Goal: Task Accomplishment & Management: Complete application form

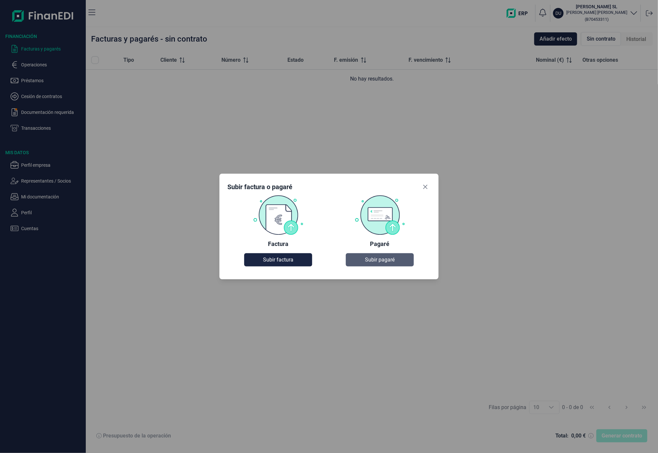
click at [383, 258] on span "Subir pagaré" at bounding box center [380, 260] width 30 height 8
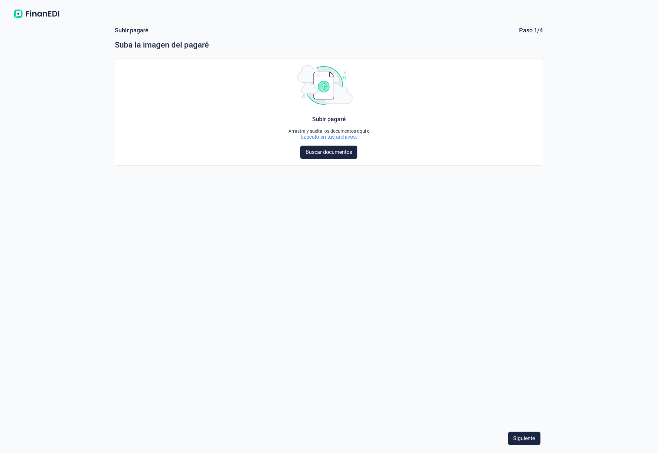
click at [440, 210] on div "Choose Subir pagaré Arrastra y suelta los documentos aquí o búscalo en tus arch…" at bounding box center [329, 241] width 428 height 366
click at [330, 153] on span "Buscar documentos" at bounding box center [329, 153] width 47 height 8
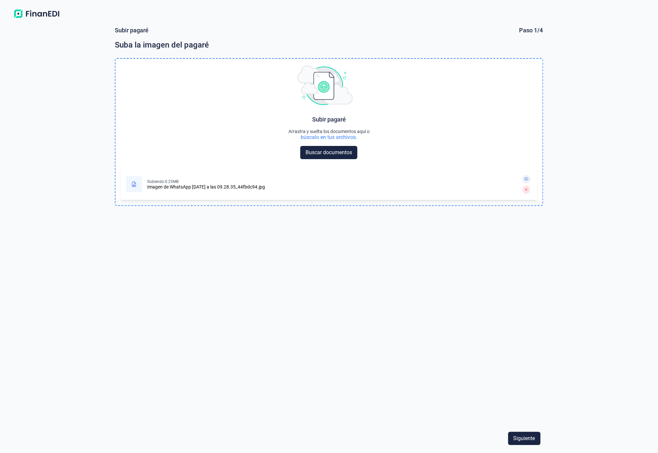
click at [526, 177] on icon at bounding box center [526, 179] width 5 height 4
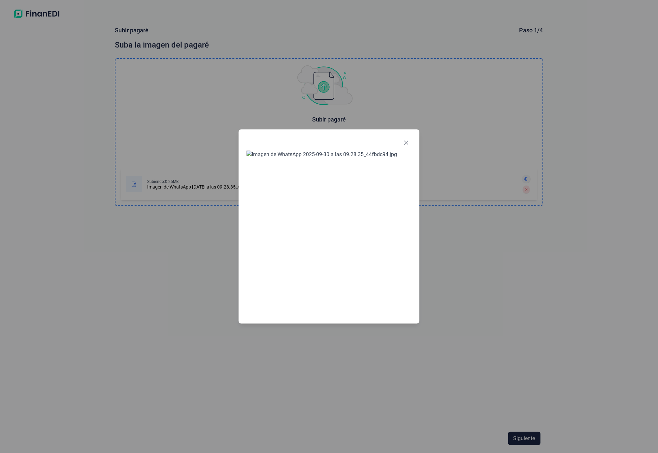
click at [526, 177] on div at bounding box center [329, 226] width 658 height 453
click at [402, 137] on button "Close" at bounding box center [406, 142] width 11 height 11
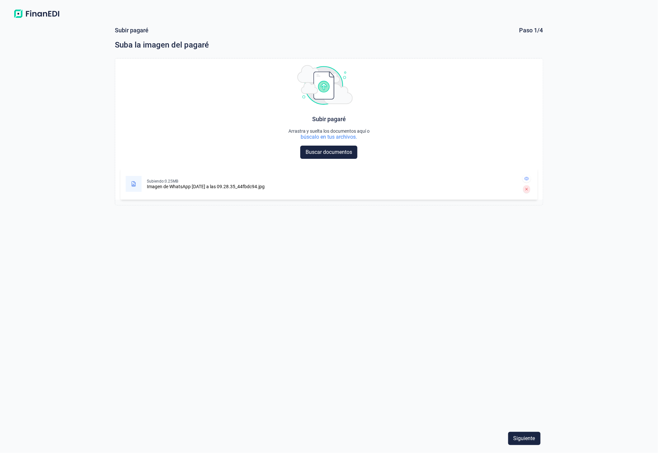
click at [438, 298] on div "Choose Subir pagaré Arrastra y suelta los documentos aquí o búscalo en tus arch…" at bounding box center [329, 241] width 428 height 366
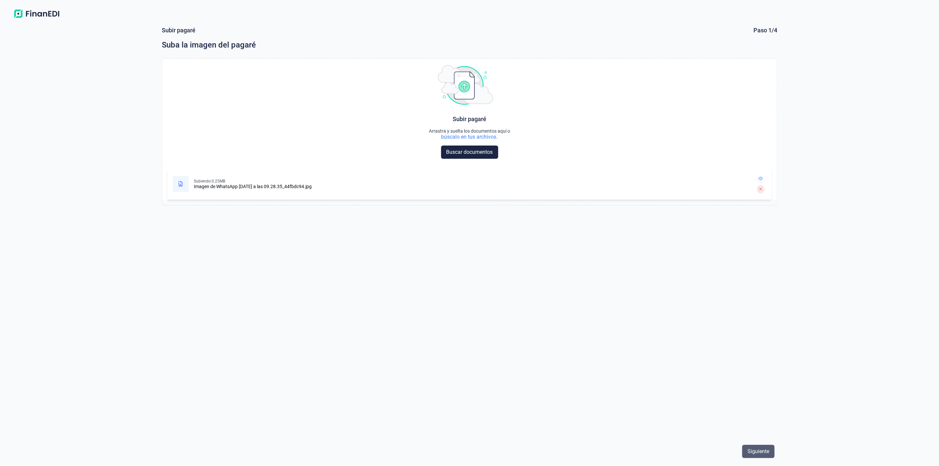
click at [658, 452] on span "Siguiente" at bounding box center [759, 452] width 22 height 8
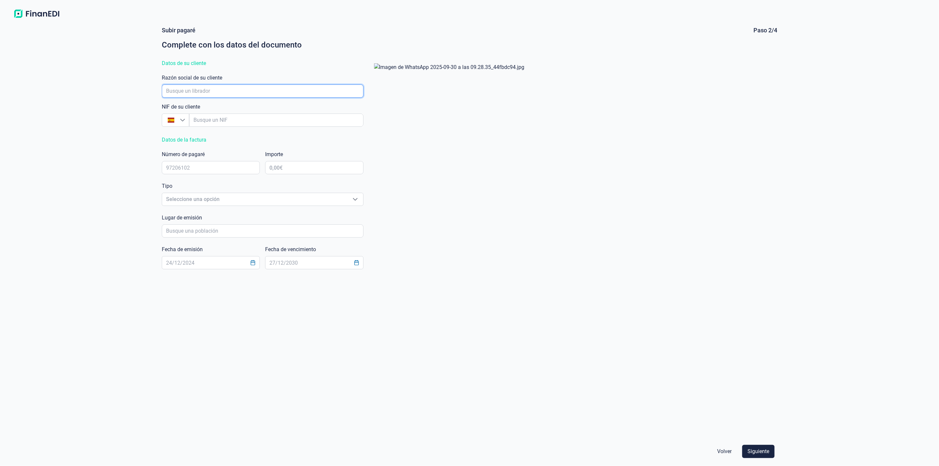
click at [174, 88] on input "empresaAutocomplete" at bounding box center [263, 91] width 202 height 13
type input "BERMA"
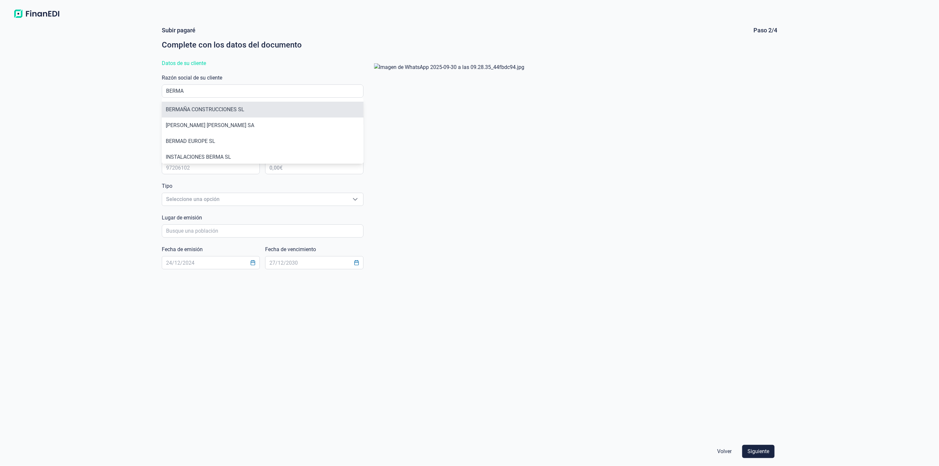
click at [185, 112] on li "BERMAÑA CONSTRUCCIONES SL" at bounding box center [263, 110] width 202 height 16
type input "B42927616"
type input "BERMAÑA CONSTRUCCIONES SL"
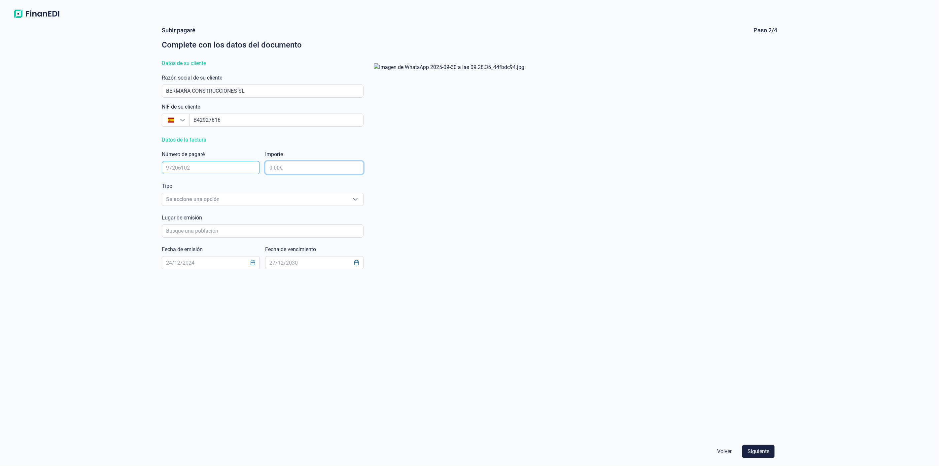
drag, startPoint x: 283, startPoint y: 166, endPoint x: 219, endPoint y: 171, distance: 64.3
click at [219, 171] on div "Subir pagaré Paso 2/4 Complete con los datos del documento Datos de su cliente …" at bounding box center [469, 231] width 615 height 411
type input "30.733,18 €"
click at [194, 163] on input "text" at bounding box center [211, 167] width 98 height 13
click at [194, 166] on input "text" at bounding box center [211, 167] width 98 height 13
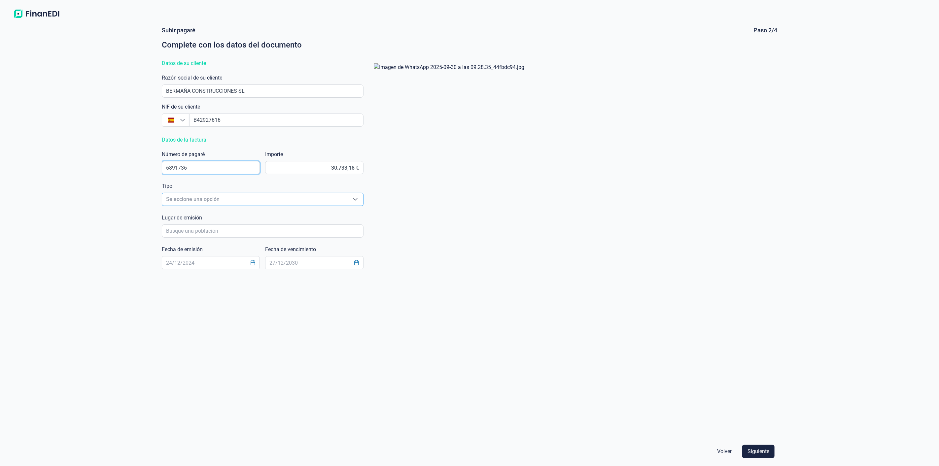
type input "6891736"
click at [354, 200] on icon "Seleccione una opción" at bounding box center [355, 199] width 5 height 5
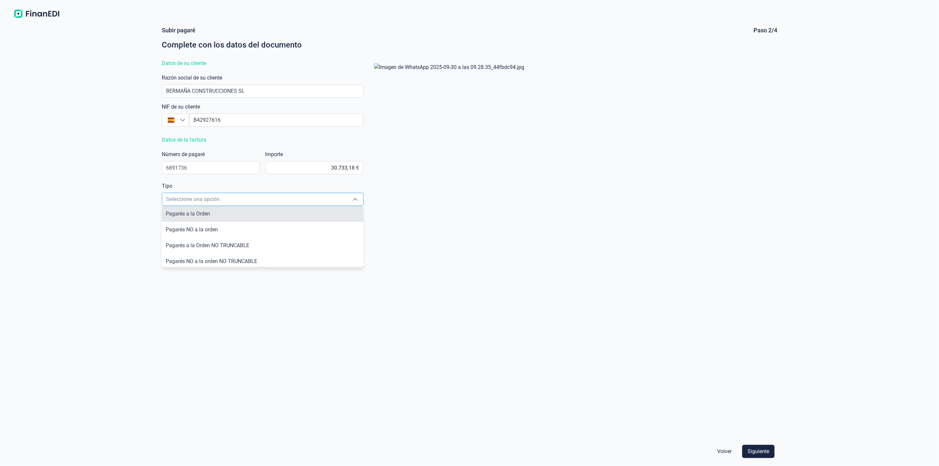
click at [206, 213] on span "Pagarés a la Orden" at bounding box center [188, 214] width 44 height 6
type input "Pagarés a la Orden"
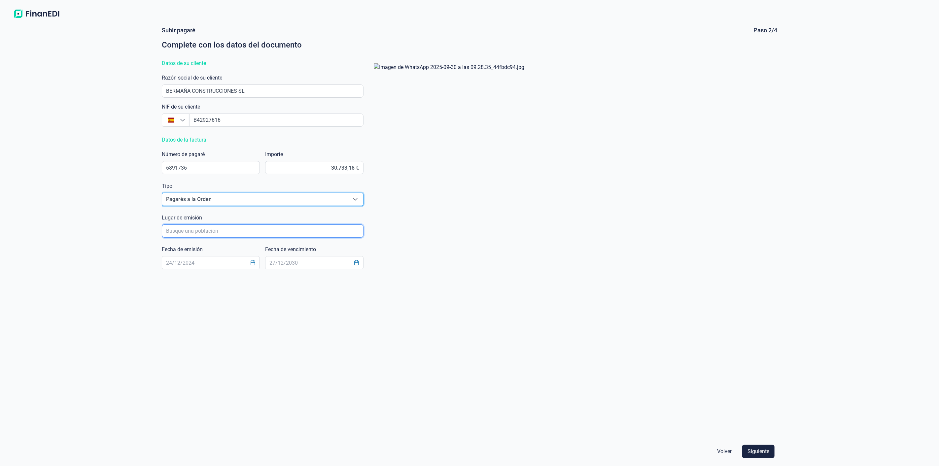
click at [182, 231] on input "poblacionAutocomplete" at bounding box center [263, 231] width 202 height 13
click at [182, 230] on input "poblacionAutocomplete" at bounding box center [263, 231] width 202 height 13
click at [179, 249] on li "Pontevedra" at bounding box center [263, 250] width 202 height 16
type input "Pontevedra"
click at [189, 265] on input "text" at bounding box center [211, 262] width 98 height 13
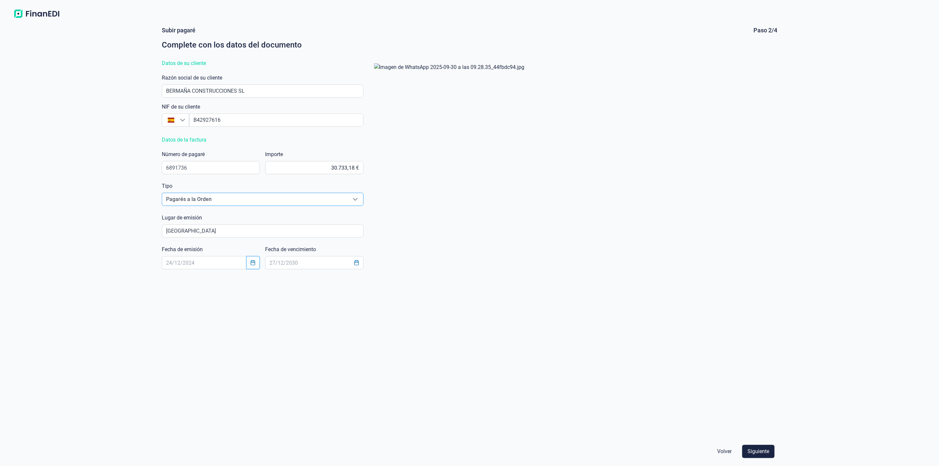
click at [253, 263] on icon "Choose Date" at bounding box center [252, 262] width 5 height 5
click at [170, 392] on span "29" at bounding box center [170, 389] width 13 height 13
type input "29/09/2025"
click at [357, 263] on icon "Choose Date" at bounding box center [356, 262] width 4 height 5
click at [388, 281] on icon "Next Month" at bounding box center [388, 279] width 5 height 5
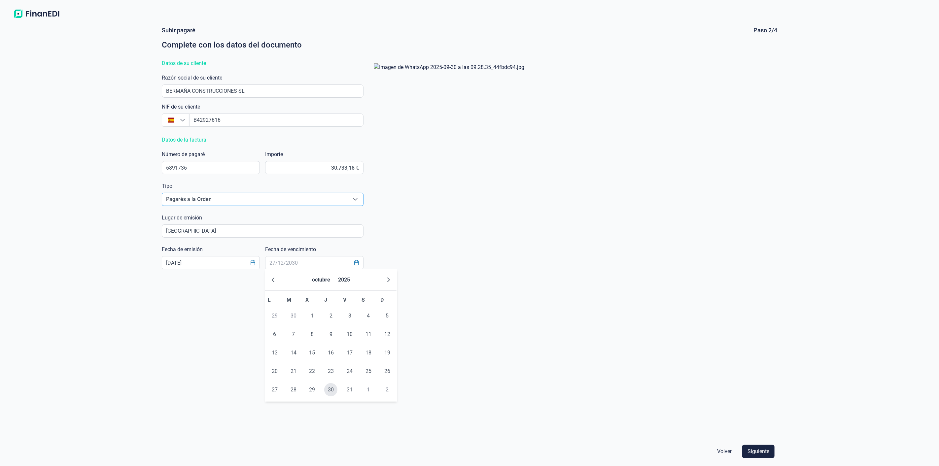
click at [332, 393] on span "30" at bounding box center [330, 389] width 13 height 13
type input "30/10/2025"
click at [658, 453] on span "Siguiente" at bounding box center [759, 452] width 22 height 8
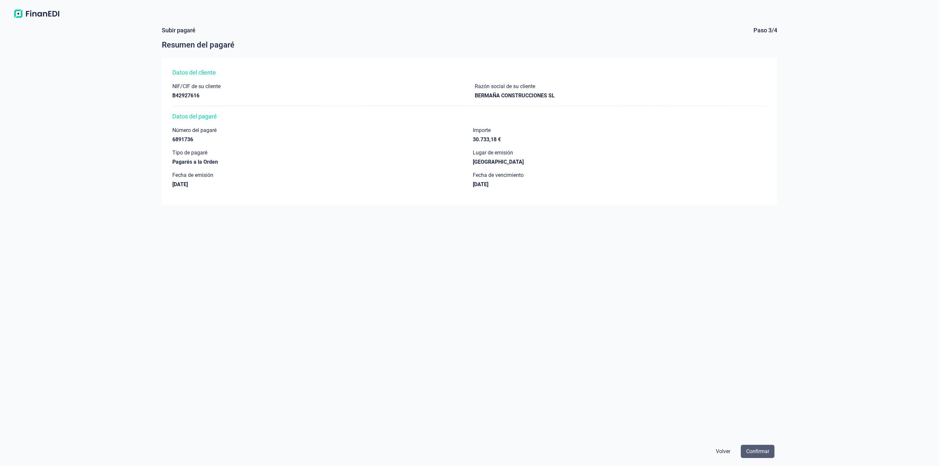
click at [658, 450] on span "Confirmar" at bounding box center [757, 452] width 23 height 8
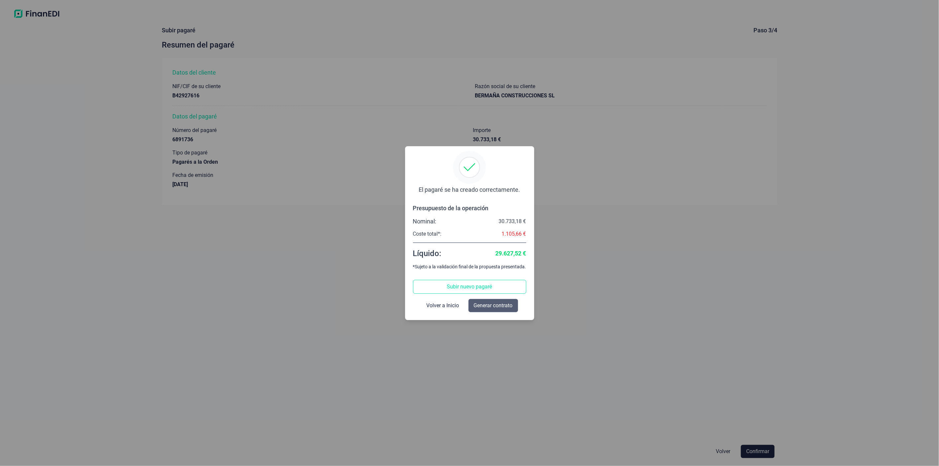
click at [501, 306] on span "Generar contrato" at bounding box center [493, 306] width 39 height 8
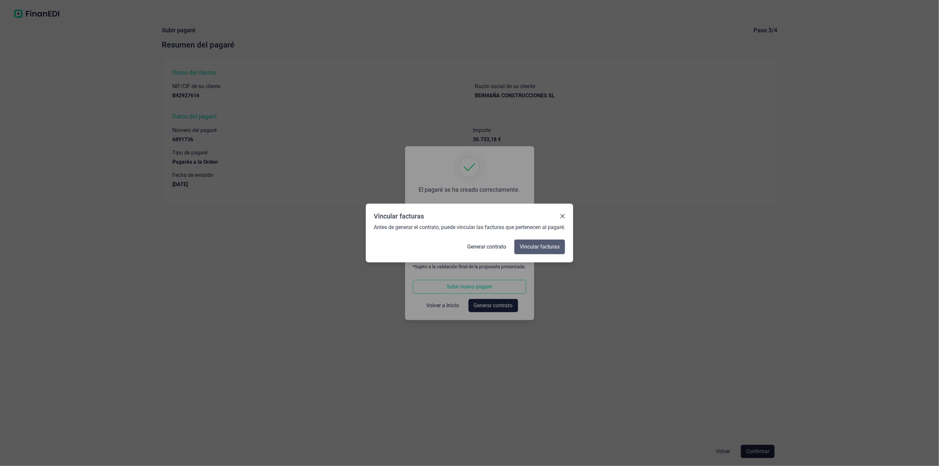
click at [546, 246] on span "Vincular facturas" at bounding box center [540, 247] width 40 height 8
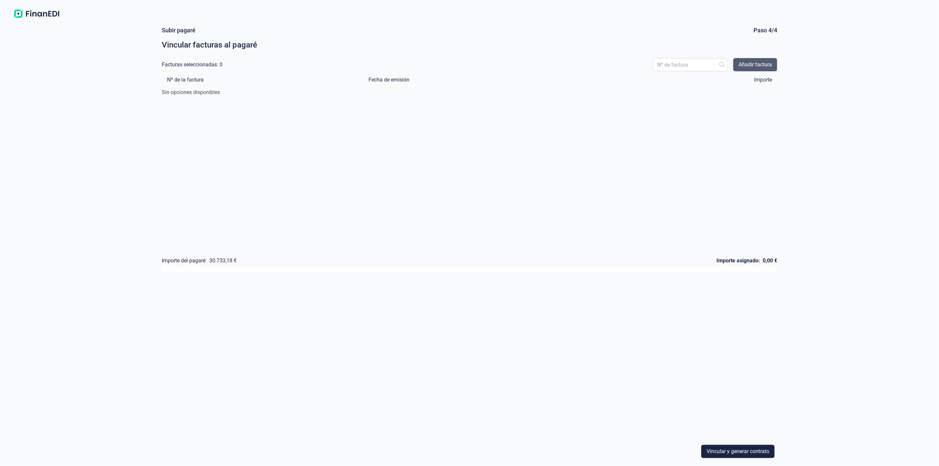
click at [658, 64] on span "Añadir factura" at bounding box center [755, 65] width 33 height 8
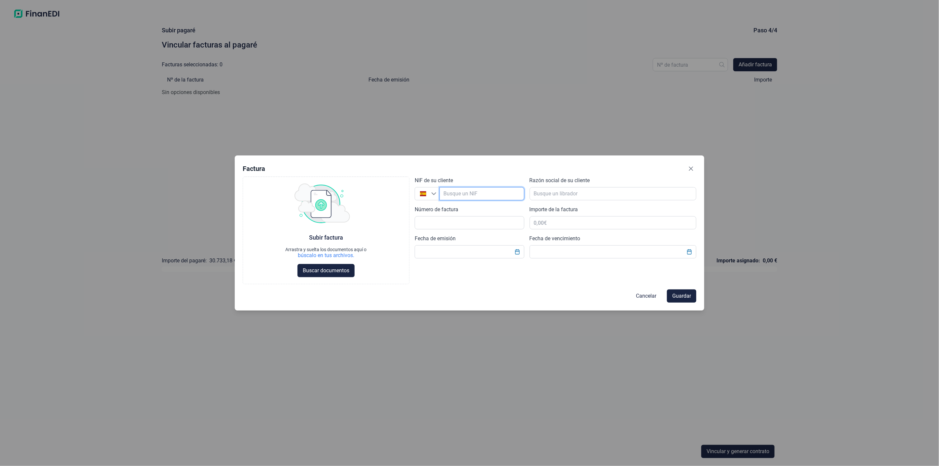
click at [456, 192] on input "empresaAutocomplete" at bounding box center [481, 193] width 85 height 13
click at [496, 281] on div "Choose Subir factura Arrastra y suelta los documentos aquí o búscalo en tus arc…" at bounding box center [470, 231] width 454 height 108
click at [543, 192] on input "empresaAutocomplete" at bounding box center [613, 193] width 167 height 13
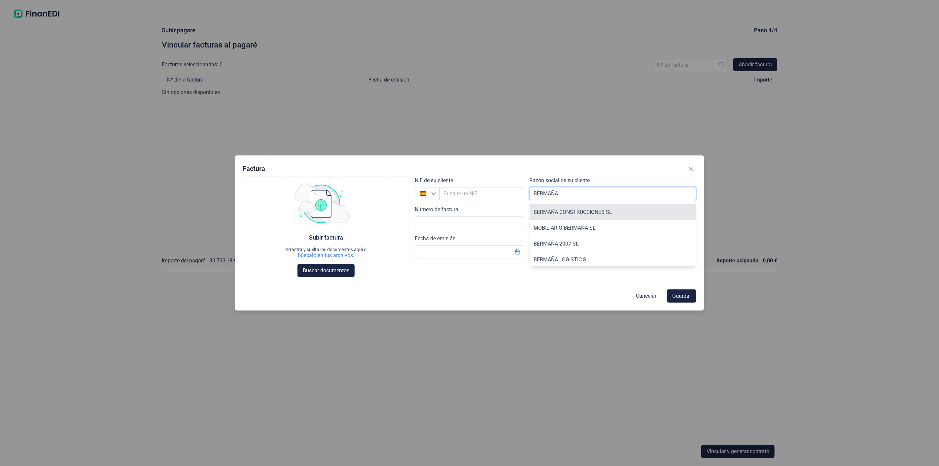
type input "BERMAÑA"
click at [559, 215] on li "BERMAÑA CONSTRUCCIONES SL" at bounding box center [613, 212] width 167 height 16
type input "B42927616"
type input "BERMAÑA CONSTRUCCIONES SL"
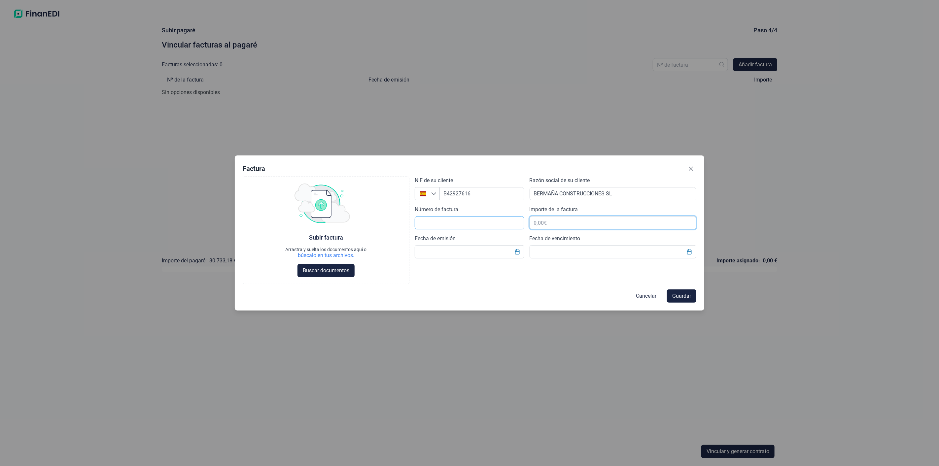
drag, startPoint x: 553, startPoint y: 223, endPoint x: 500, endPoint y: 220, distance: 52.9
click at [500, 220] on div "Choose Subir factura Arrastra y suelta los documentos aquí o búscalo en tus arc…" at bounding box center [470, 231] width 454 height 108
type input "30.733,18 €"
drag, startPoint x: 432, startPoint y: 224, endPoint x: 436, endPoint y: 224, distance: 4.6
click at [432, 224] on input "text" at bounding box center [470, 222] width 110 height 13
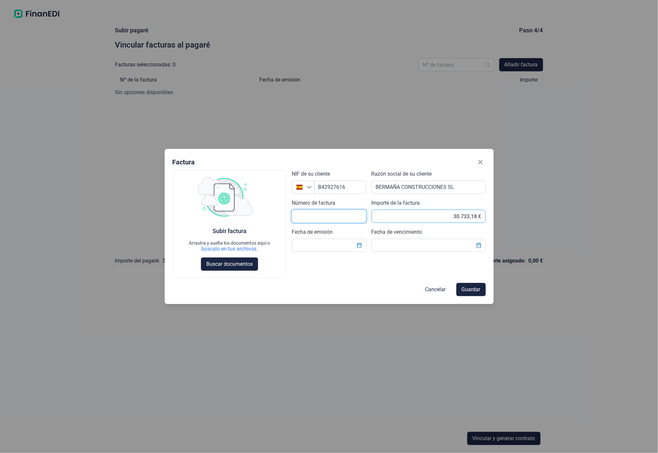
drag, startPoint x: 324, startPoint y: 216, endPoint x: 414, endPoint y: 219, distance: 90.5
click at [324, 216] on input "text" at bounding box center [329, 216] width 74 height 13
type input "1000374"
click at [410, 214] on input "30.733,18 €" at bounding box center [429, 216] width 114 height 13
click at [359, 247] on icon "Choose Date" at bounding box center [359, 245] width 5 height 5
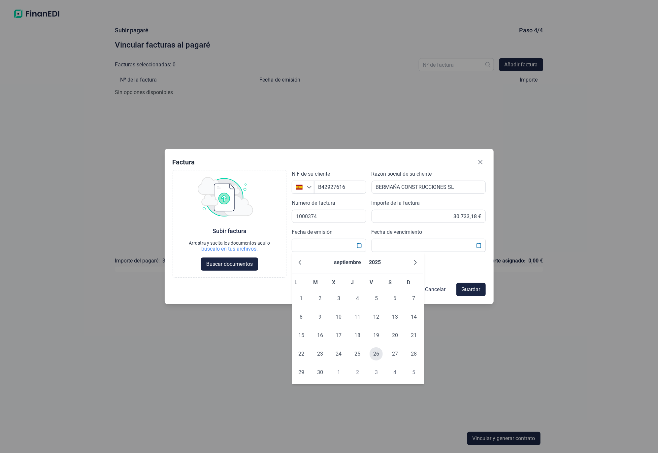
click at [374, 355] on span "26" at bounding box center [376, 353] width 13 height 13
type input "26/09/2025"
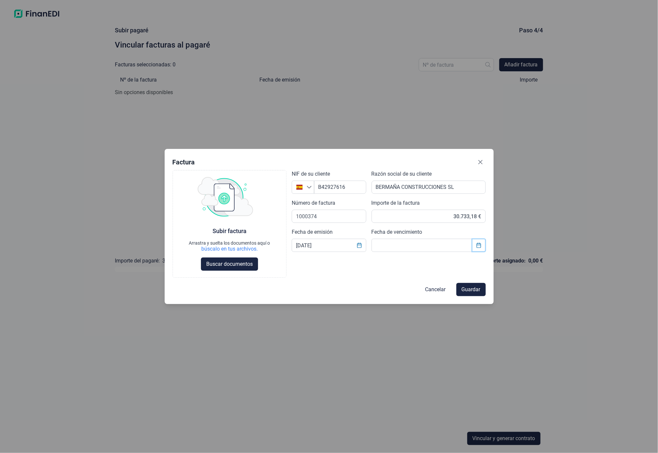
click at [477, 245] on icon "Choose Date" at bounding box center [479, 245] width 4 height 5
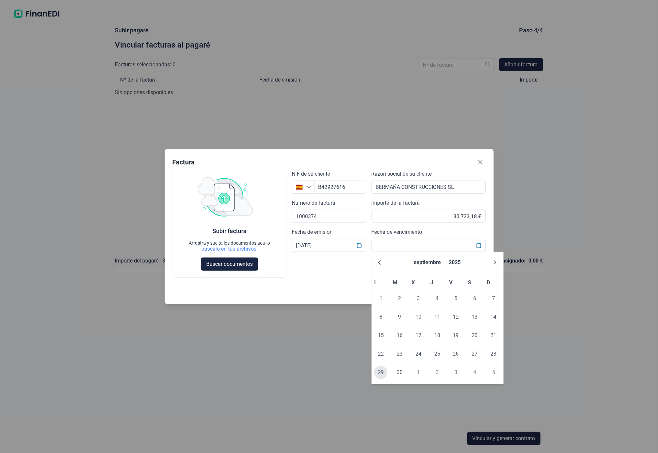
click at [380, 374] on span "29" at bounding box center [380, 372] width 13 height 13
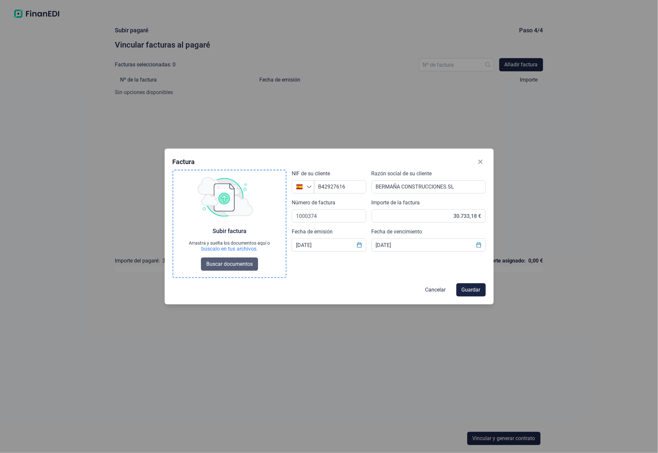
click at [234, 265] on span "Buscar documentos" at bounding box center [229, 264] width 47 height 8
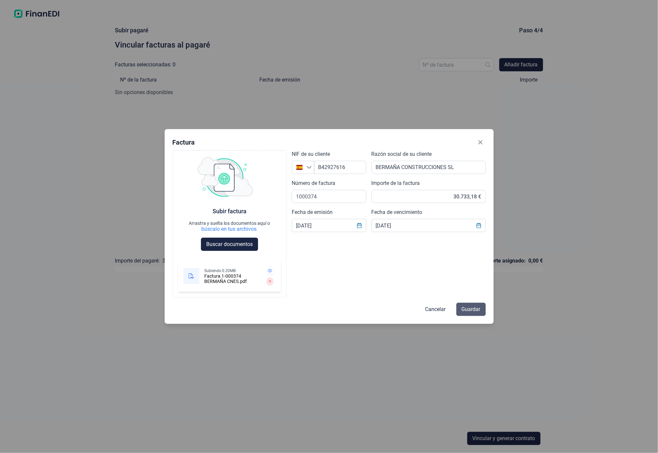
click at [469, 310] on span "Guardar" at bounding box center [471, 309] width 19 height 8
click at [475, 308] on span "Guardar" at bounding box center [471, 309] width 19 height 8
click at [271, 270] on icon at bounding box center [270, 271] width 5 height 4
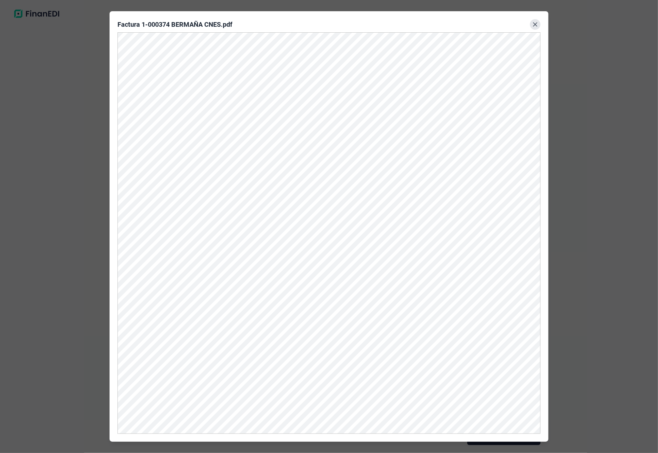
click at [532, 25] on button "Close" at bounding box center [535, 24] width 11 height 11
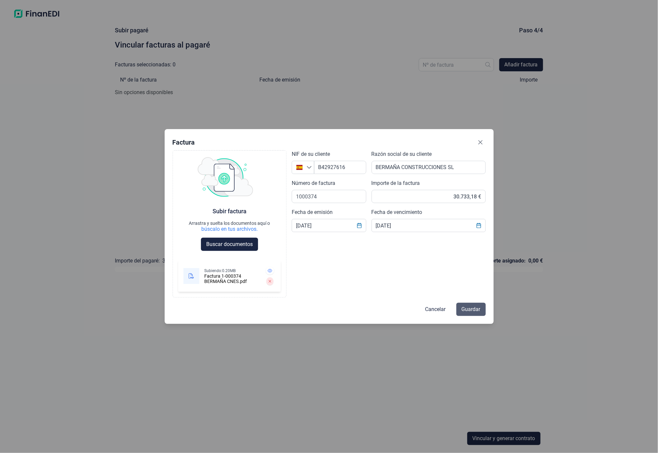
click at [470, 304] on button "Guardar" at bounding box center [471, 309] width 29 height 13
click at [471, 307] on span "Guardar" at bounding box center [471, 309] width 19 height 8
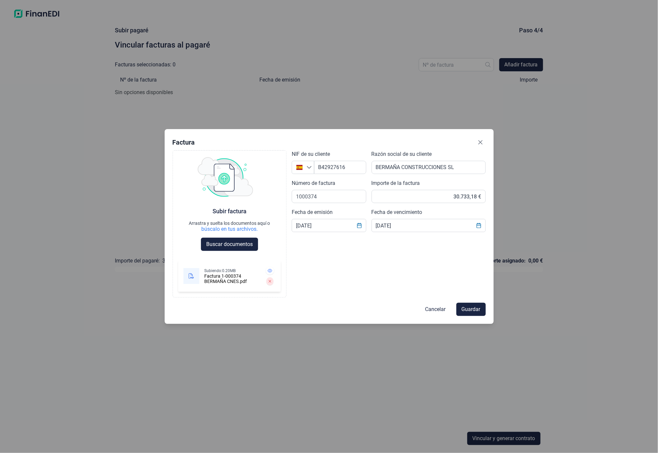
click at [471, 307] on span "Guardar" at bounding box center [471, 309] width 19 height 8
click at [479, 226] on icon "Choose Date" at bounding box center [478, 225] width 5 height 5
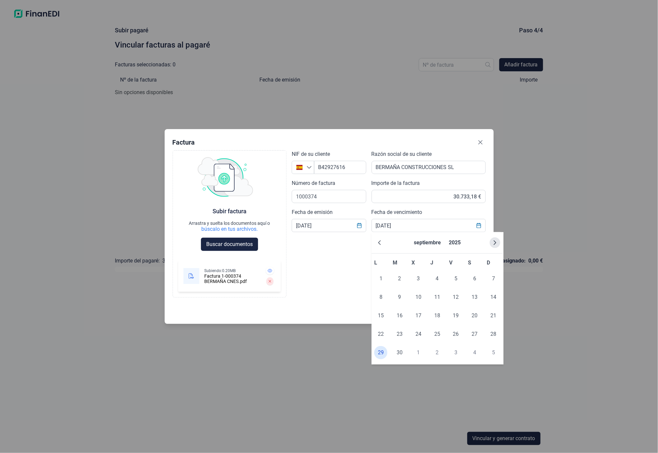
click at [494, 242] on icon "Next Month" at bounding box center [495, 242] width 5 height 5
click at [439, 355] on span "30" at bounding box center [437, 352] width 13 height 13
type input "30/10/2025"
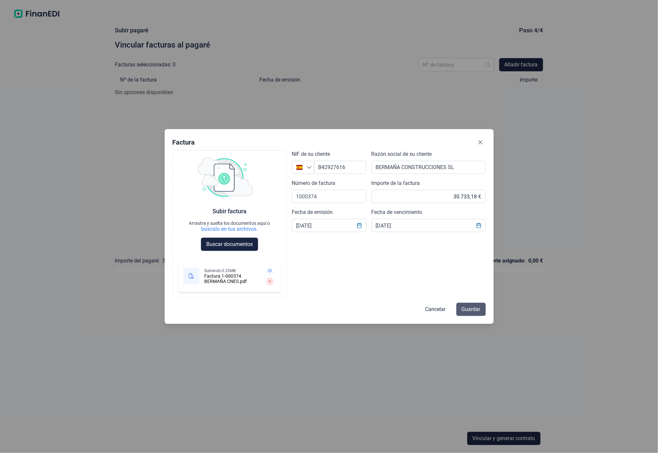
click at [476, 305] on span "Guardar" at bounding box center [471, 309] width 19 height 8
click at [469, 312] on span "Guardar" at bounding box center [471, 309] width 19 height 8
click at [469, 308] on span "Guardar" at bounding box center [471, 309] width 19 height 8
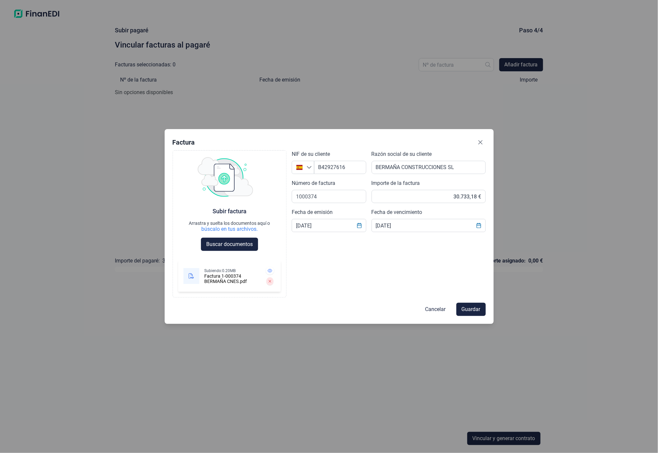
click at [469, 308] on span "Guardar" at bounding box center [471, 309] width 19 height 8
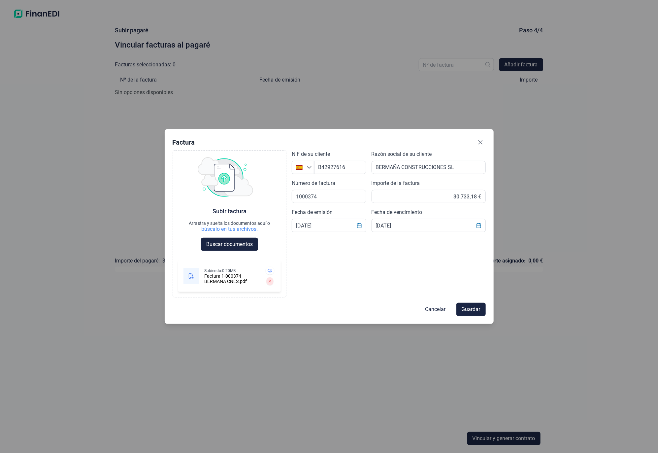
click at [469, 308] on span "Guardar" at bounding box center [471, 309] width 19 height 8
click at [468, 309] on span "Guardar" at bounding box center [471, 309] width 19 height 8
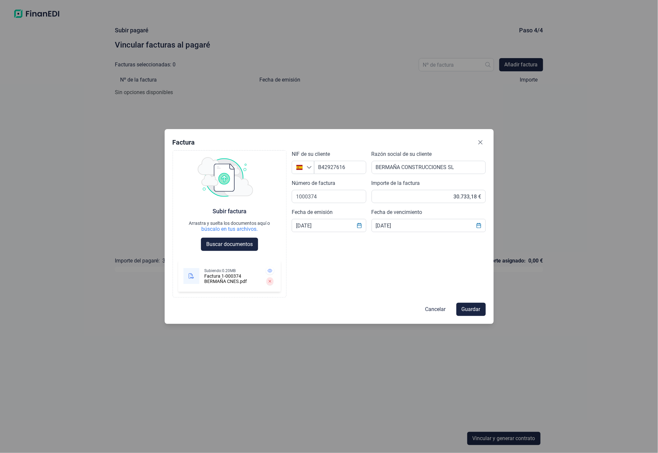
click at [468, 309] on span "Guardar" at bounding box center [471, 309] width 19 height 8
click at [434, 309] on span "Cancelar" at bounding box center [436, 309] width 20 height 8
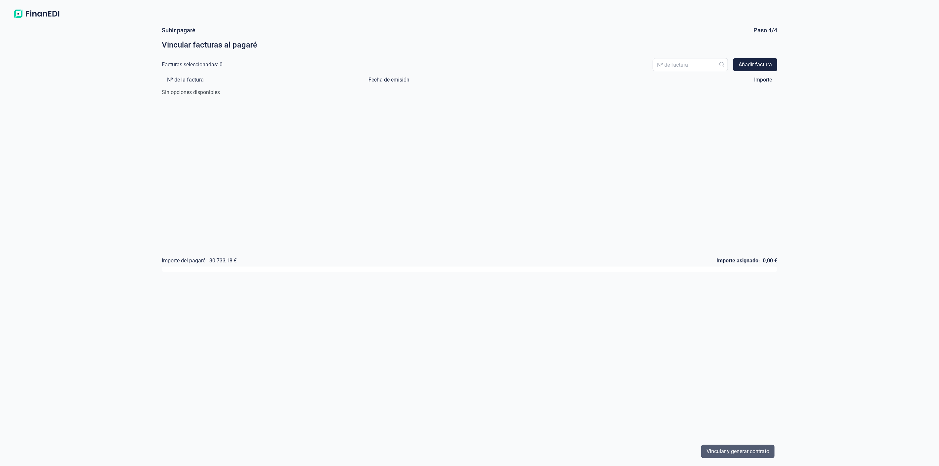
click at [658, 452] on span "Vincular y generar contrato" at bounding box center [738, 452] width 63 height 8
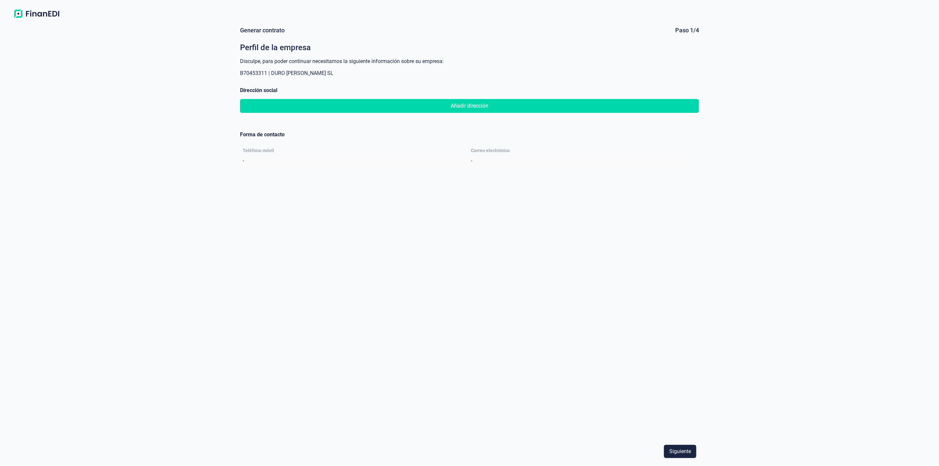
click at [461, 106] on span "Añadir dirección" at bounding box center [470, 106] width 38 height 8
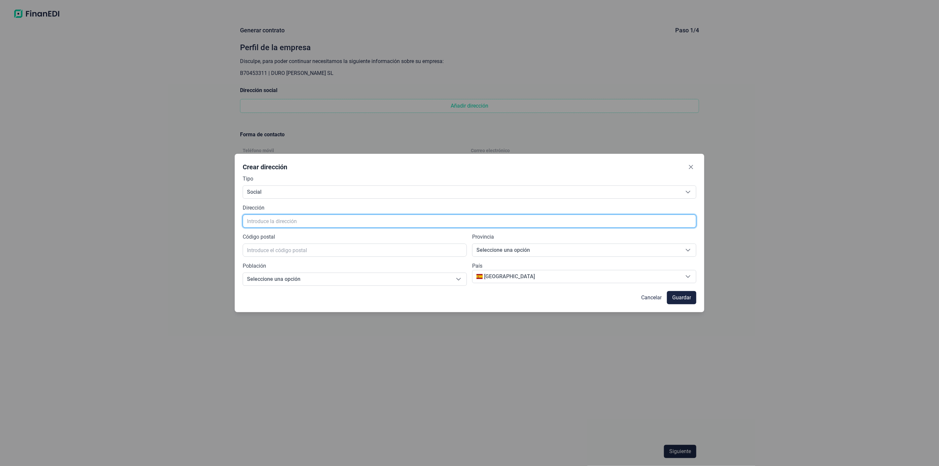
click at [265, 219] on input "text" at bounding box center [470, 221] width 454 height 13
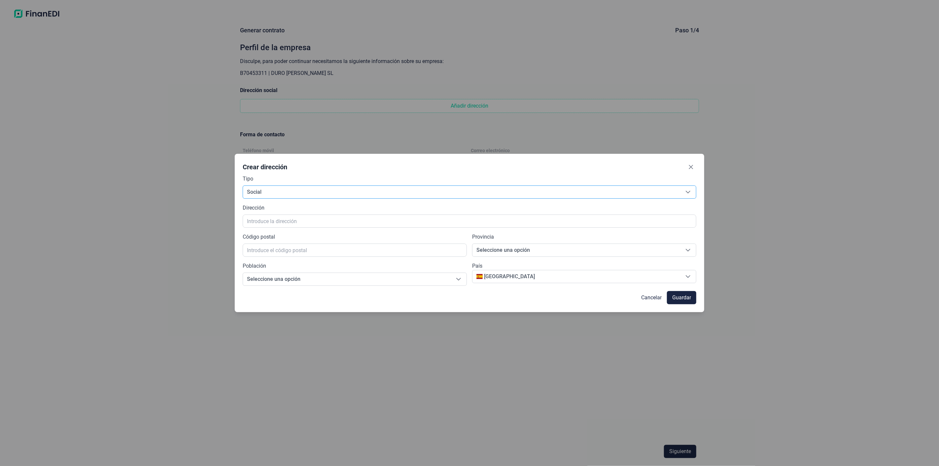
click at [264, 192] on span "Social" at bounding box center [461, 192] width 437 height 13
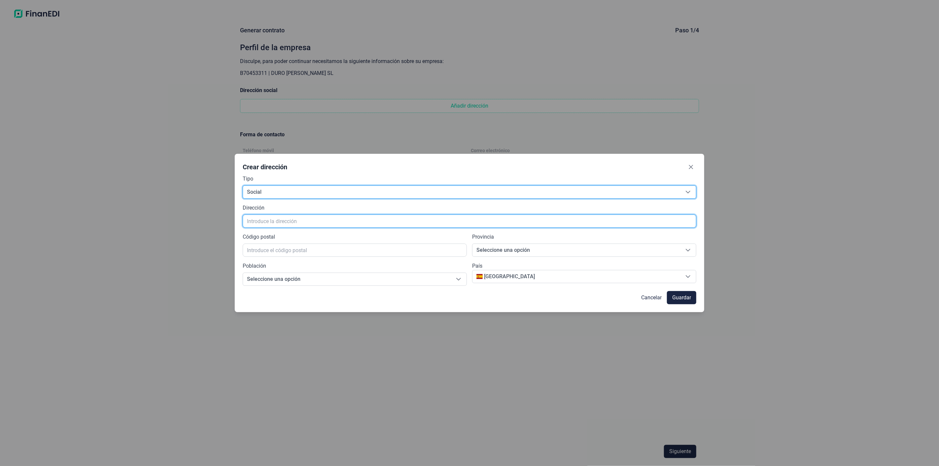
click at [266, 221] on input "text" at bounding box center [470, 221] width 454 height 13
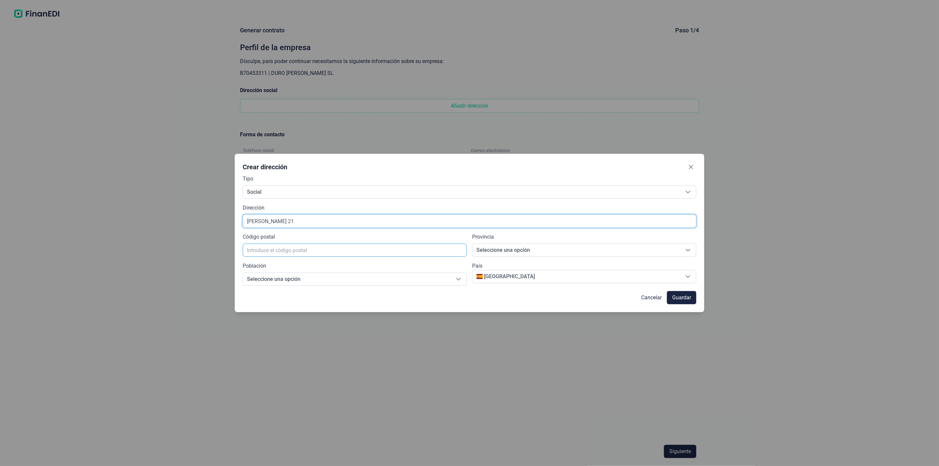
type input "A CARBALLEIRA 21"
click at [271, 250] on input "text" at bounding box center [355, 250] width 224 height 13
type input "15920"
click at [505, 299] on div "Cancelar Guardar" at bounding box center [470, 297] width 454 height 13
click at [658, 298] on span "Guardar" at bounding box center [681, 298] width 19 height 8
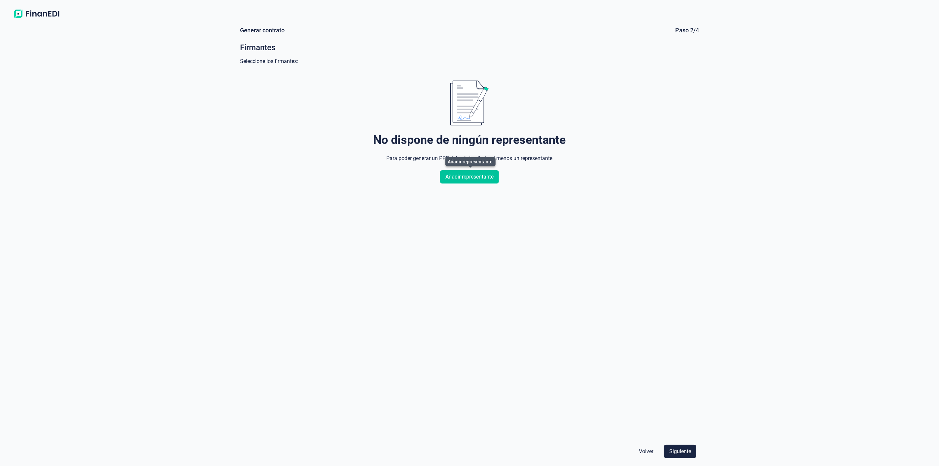
click at [478, 178] on span "Añadir representante" at bounding box center [469, 177] width 48 height 8
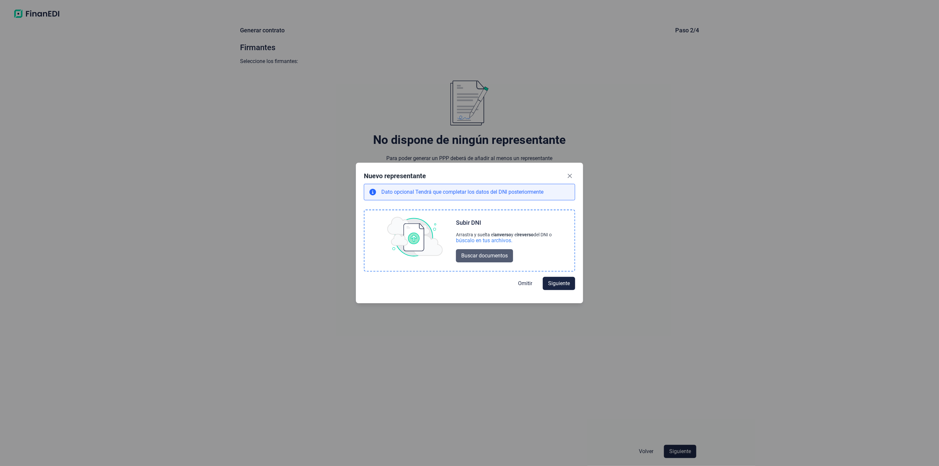
click at [486, 255] on span "Buscar documentos" at bounding box center [484, 256] width 47 height 8
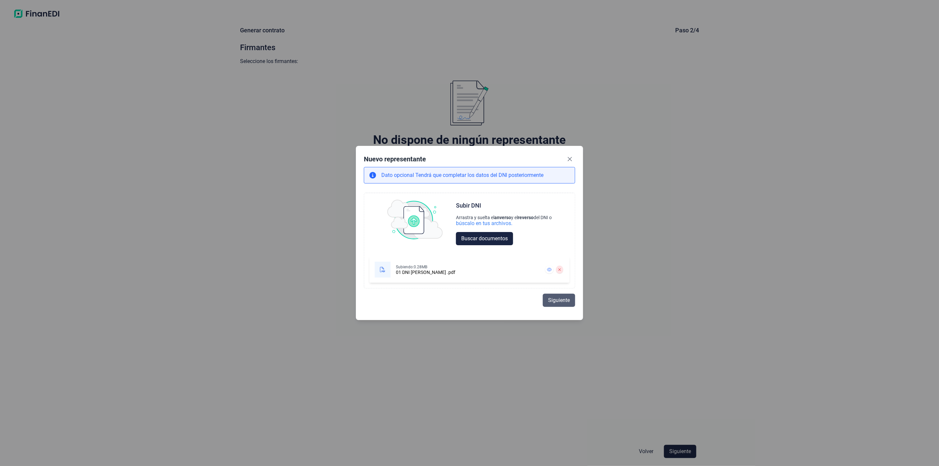
click at [557, 297] on span "Siguiente" at bounding box center [559, 301] width 22 height 8
select select "ES"
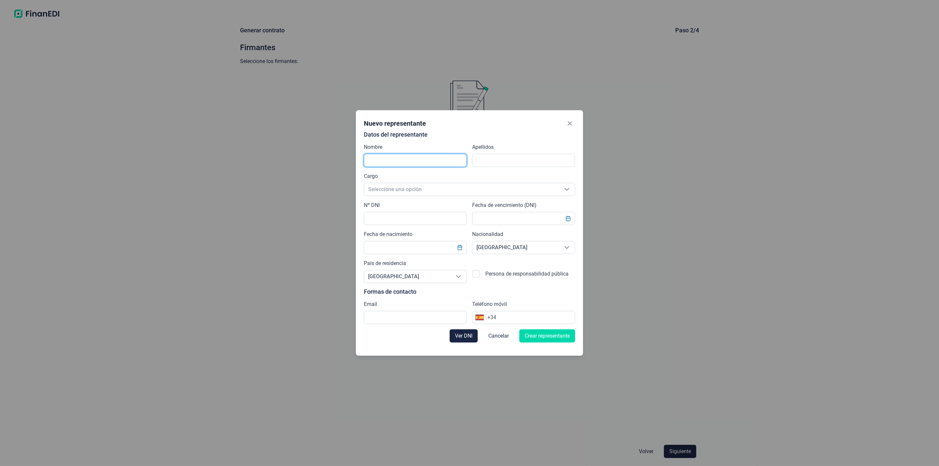
click at [380, 160] on input "text" at bounding box center [415, 160] width 103 height 13
type input "LUIS"
type input "DURO MARTINEZ"
click at [538, 191] on span "Seleccione una opción" at bounding box center [461, 189] width 195 height 13
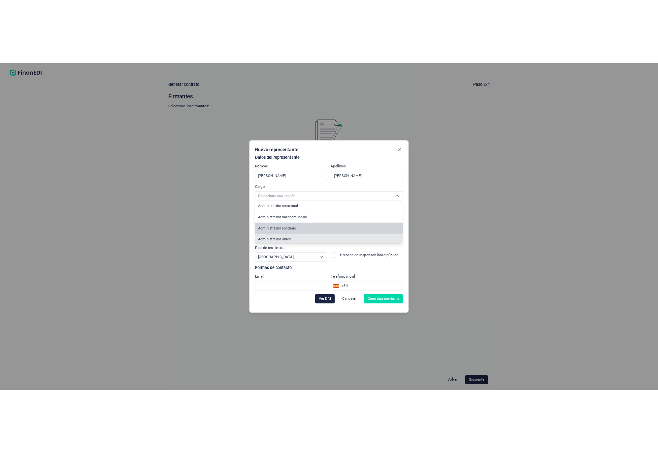
scroll to position [2, 0]
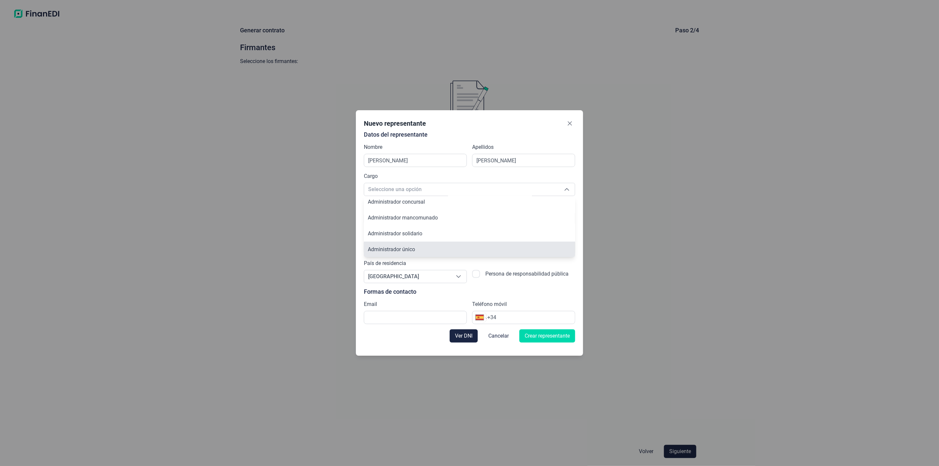
click at [411, 249] on span "Administrador único" at bounding box center [391, 249] width 47 height 6
type input "Administrador único"
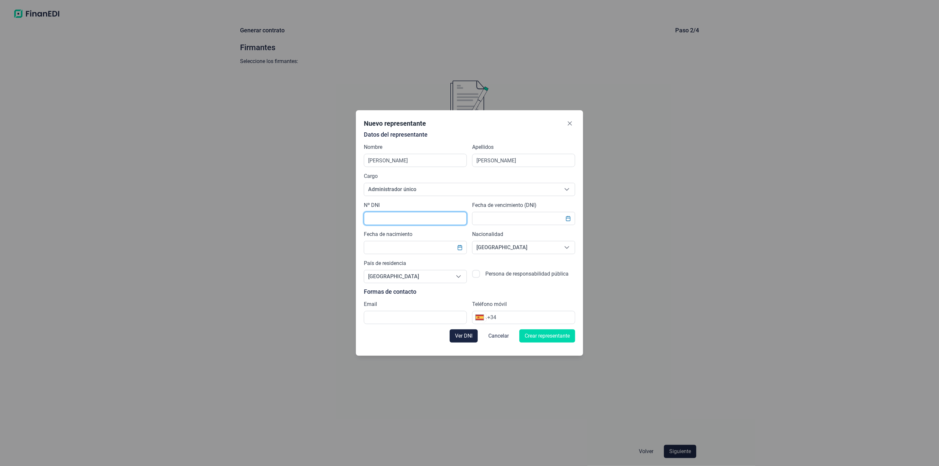
click at [388, 217] on input "text" at bounding box center [415, 218] width 103 height 13
type input "76777085A"
click at [565, 219] on button "Choose Date" at bounding box center [568, 219] width 13 height 12
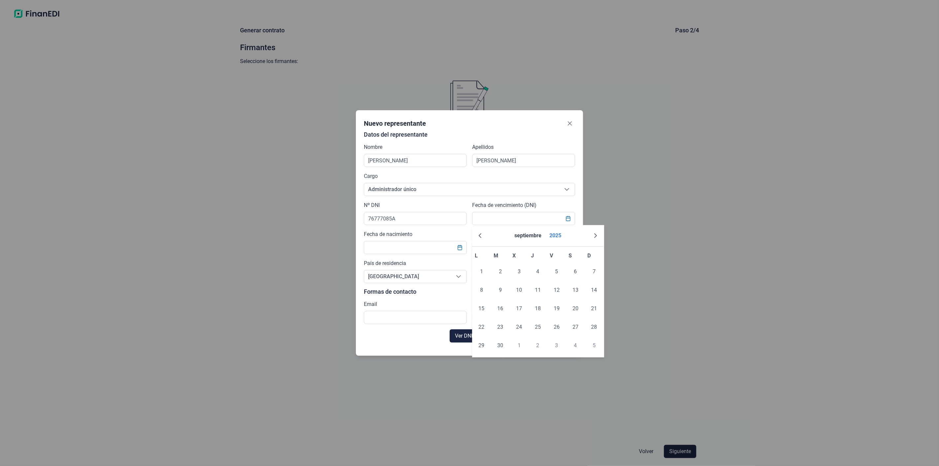
click at [555, 233] on button "2025" at bounding box center [555, 236] width 17 height 16
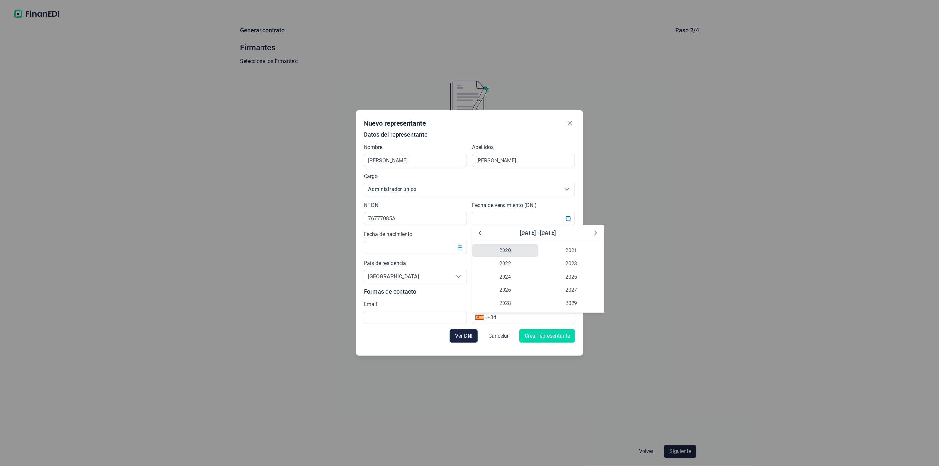
click at [510, 252] on span "2020" at bounding box center [505, 250] width 66 height 13
click at [479, 236] on icon "Previous Year" at bounding box center [479, 235] width 5 height 5
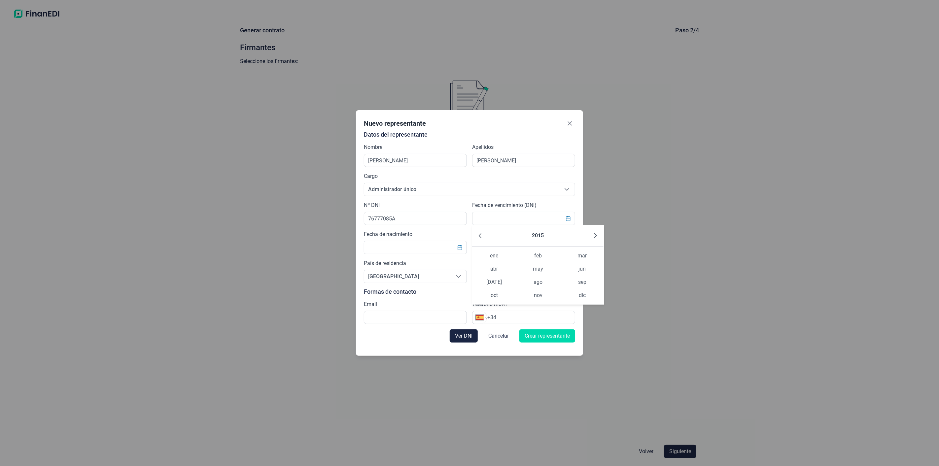
click at [479, 236] on icon "Previous Year" at bounding box center [479, 235] width 5 height 5
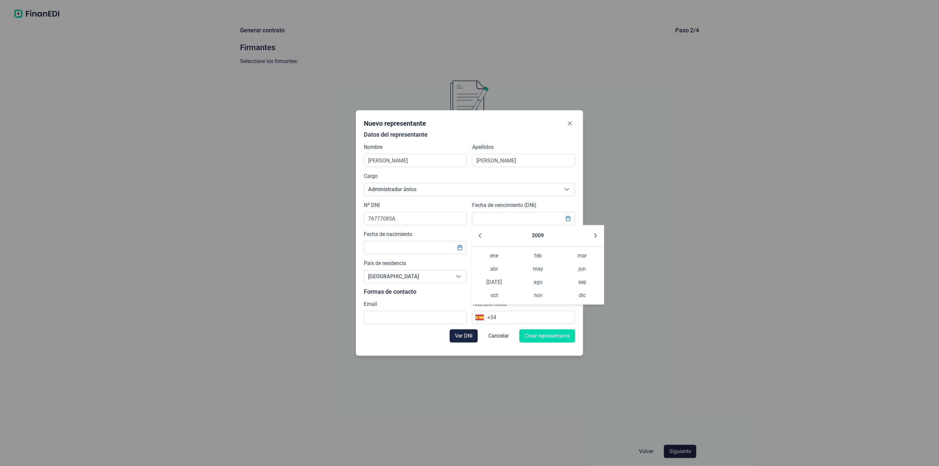
click at [479, 236] on icon "Previous Year" at bounding box center [479, 235] width 5 height 5
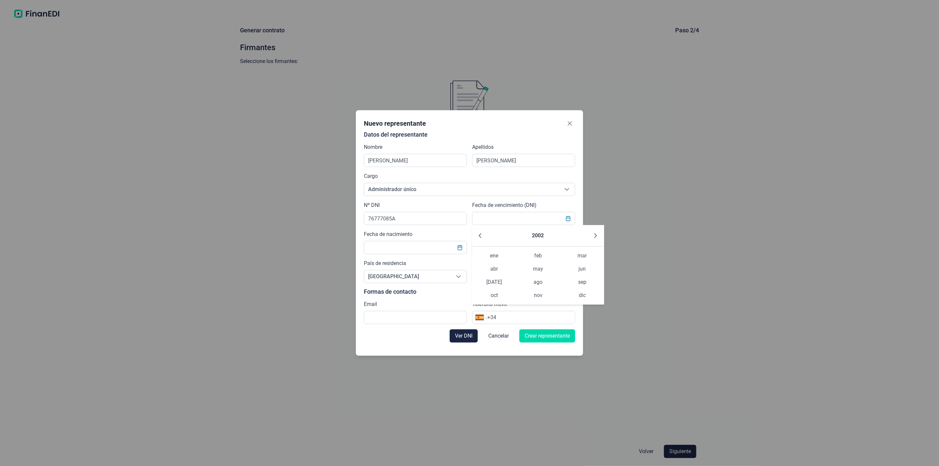
click at [479, 236] on icon "Previous Year" at bounding box center [479, 235] width 5 height 5
click at [479, 236] on icon "Previous Year" at bounding box center [480, 235] width 3 height 5
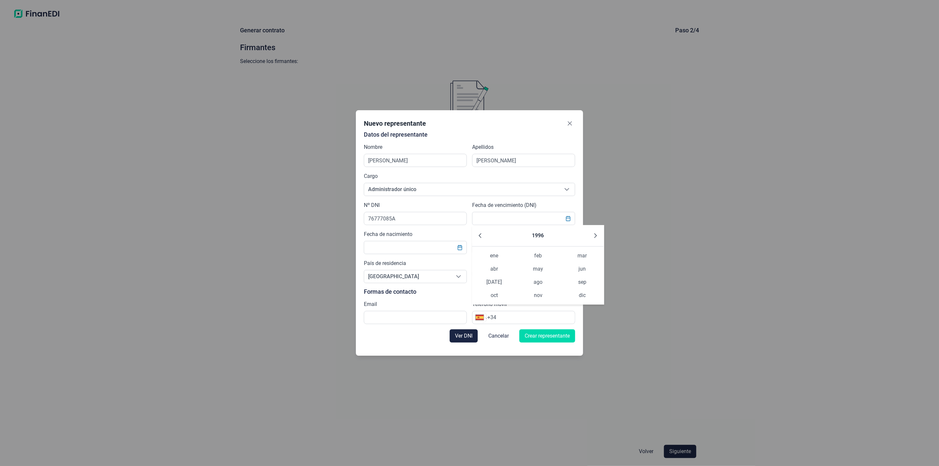
click at [479, 236] on icon "Previous Year" at bounding box center [480, 235] width 3 height 5
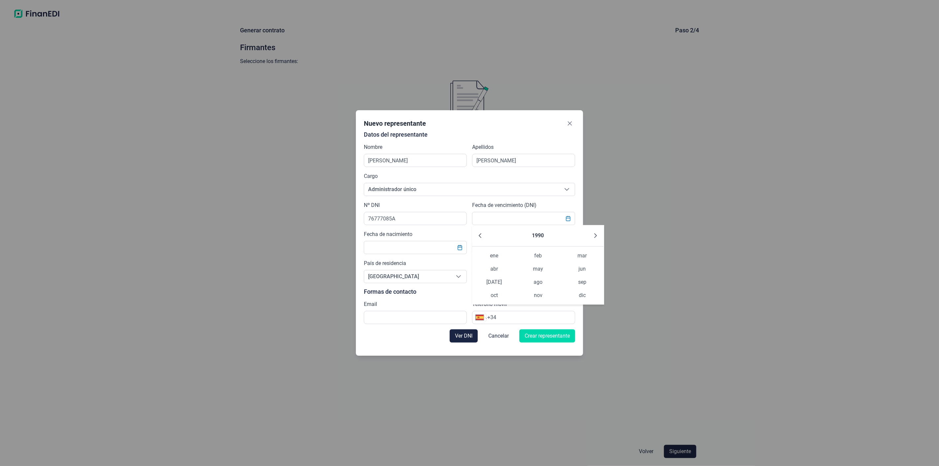
click at [479, 236] on icon "Previous Year" at bounding box center [480, 235] width 3 height 5
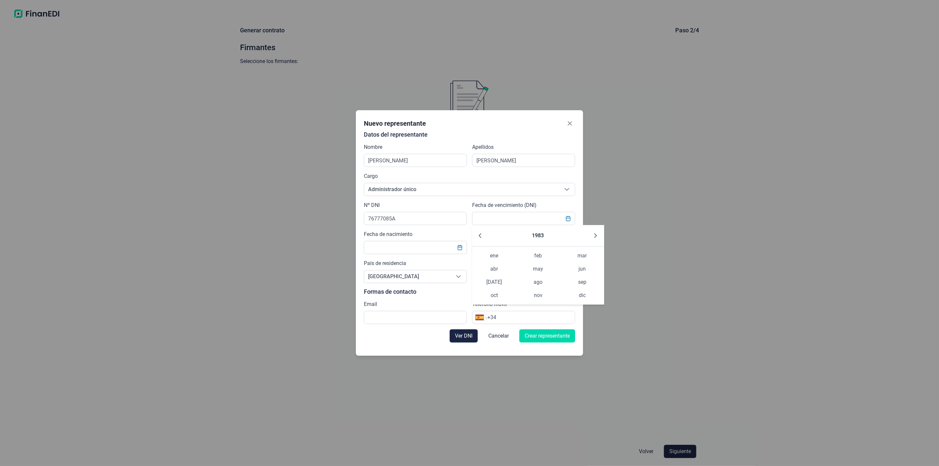
click at [479, 236] on icon "Previous Year" at bounding box center [480, 235] width 3 height 5
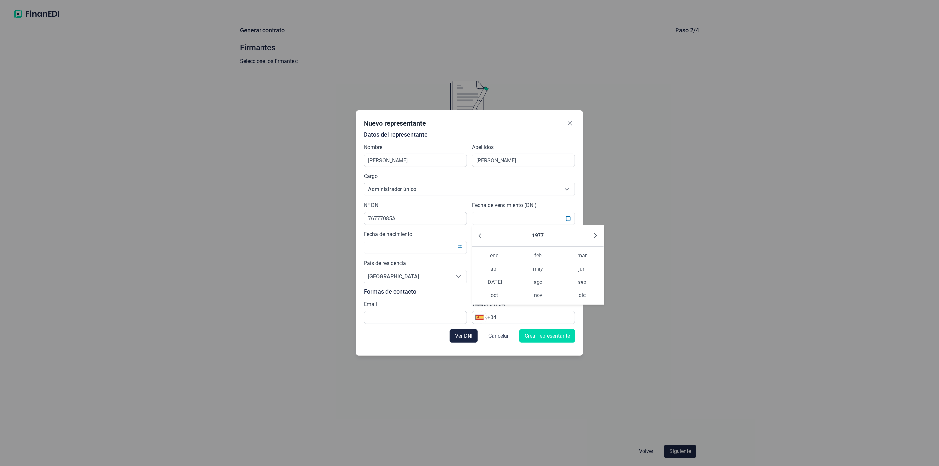
click at [479, 236] on icon "Previous Year" at bounding box center [480, 235] width 3 height 5
click at [494, 266] on span "abr" at bounding box center [494, 269] width 44 height 13
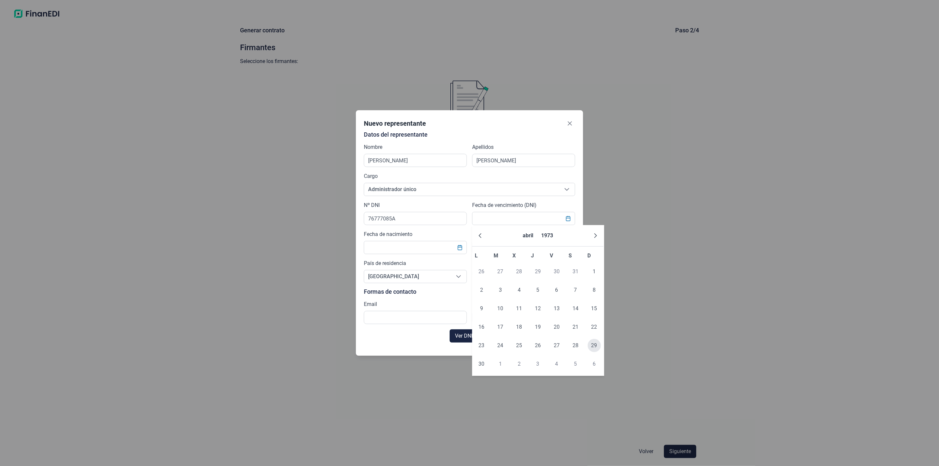
click at [591, 345] on span "29" at bounding box center [594, 345] width 13 height 13
type input "29/04/1973"
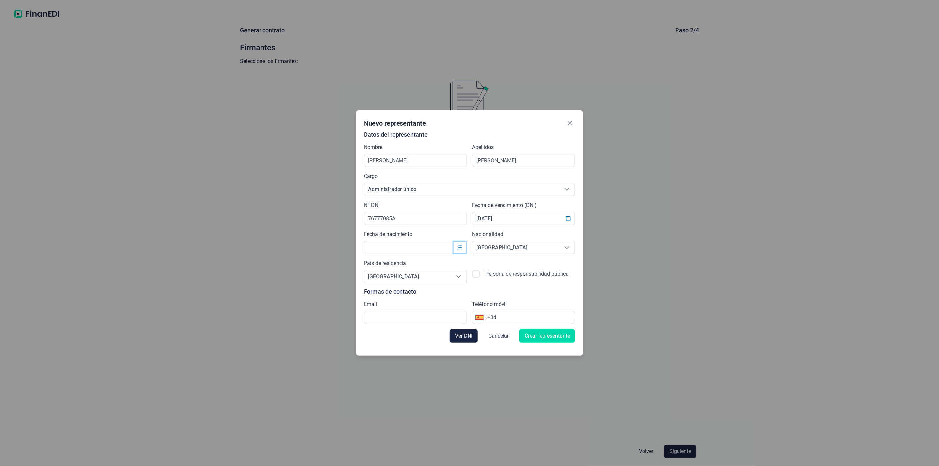
click at [461, 247] on icon "Choose Date" at bounding box center [459, 247] width 5 height 5
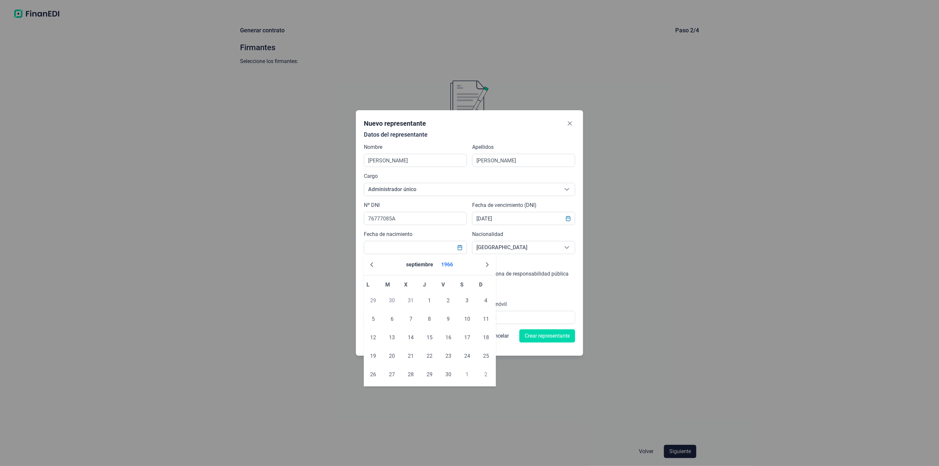
click at [449, 265] on button "1966" at bounding box center [446, 265] width 17 height 16
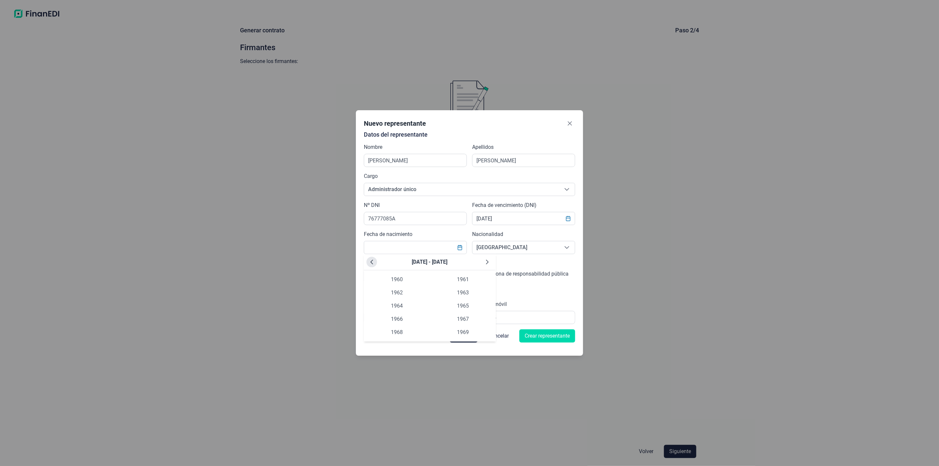
click at [371, 261] on icon "Previous Decade" at bounding box center [371, 262] width 5 height 5
click at [489, 260] on icon "Next Decade" at bounding box center [487, 262] width 5 height 5
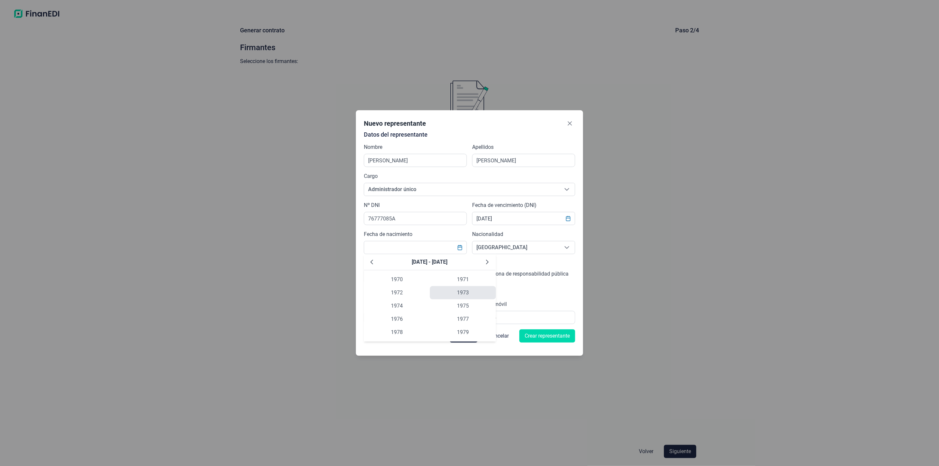
click at [465, 291] on span "1973" at bounding box center [463, 292] width 66 height 13
click at [390, 295] on span "abr" at bounding box center [386, 298] width 44 height 13
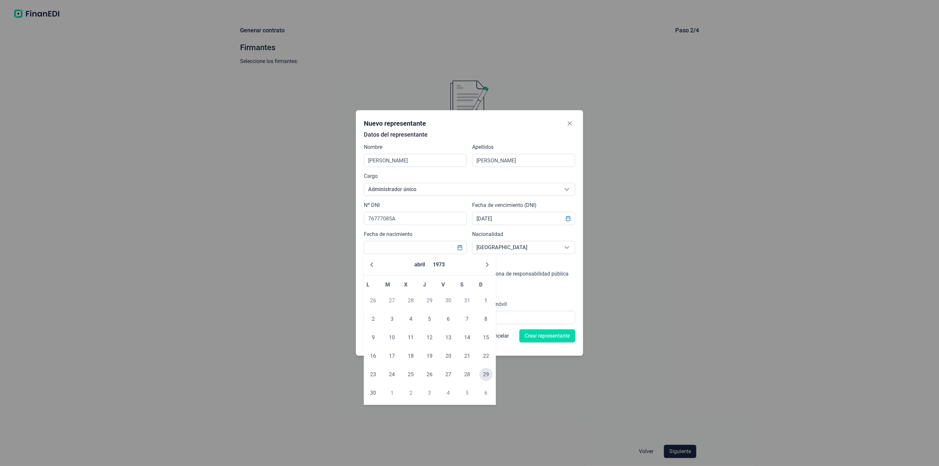
click at [483, 375] on span "29" at bounding box center [485, 374] width 13 height 13
type input "29/04/1973"
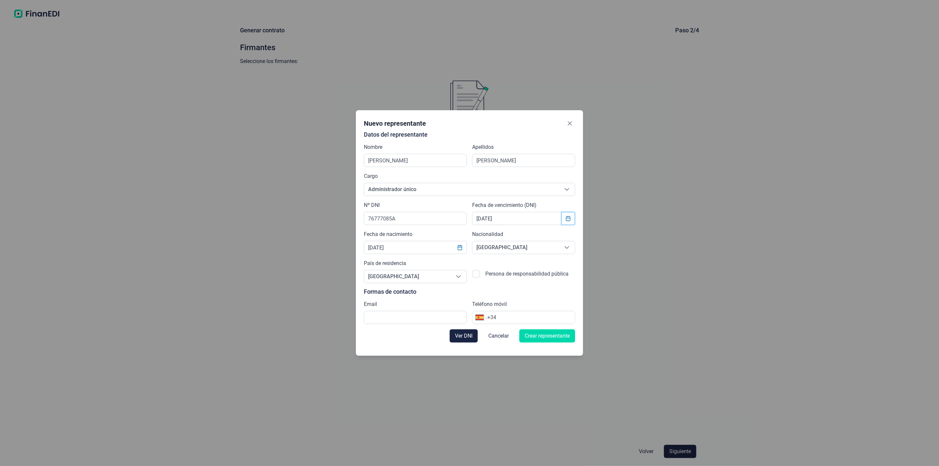
click at [569, 219] on icon "Choose Date" at bounding box center [568, 218] width 5 height 5
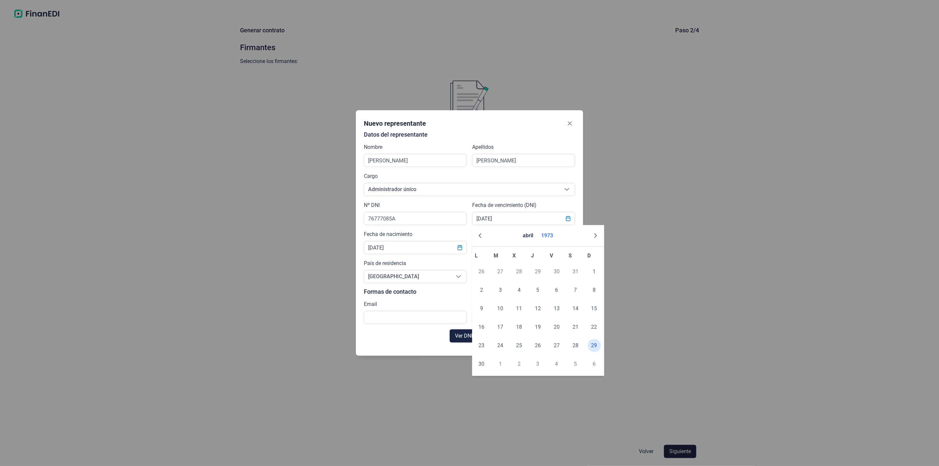
click at [549, 236] on button "1973" at bounding box center [547, 236] width 17 height 16
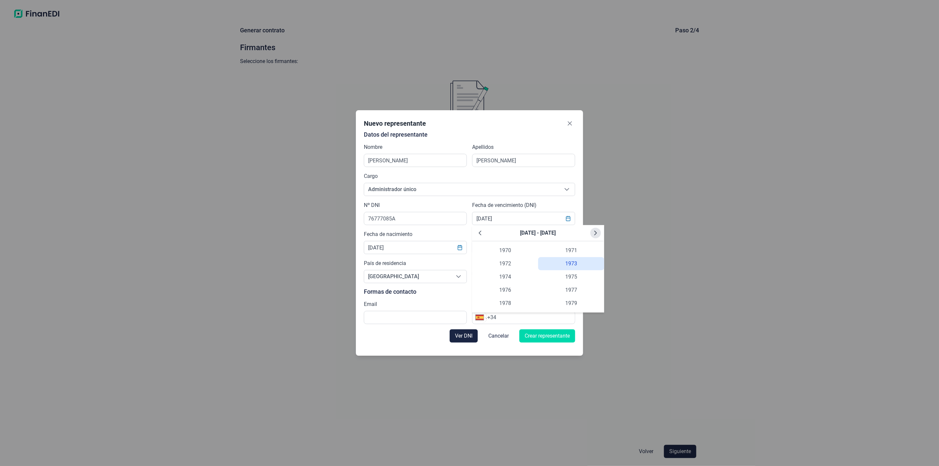
click at [594, 231] on icon "Next Decade" at bounding box center [595, 232] width 5 height 5
click at [595, 231] on icon "Next Decade" at bounding box center [595, 233] width 3 height 5
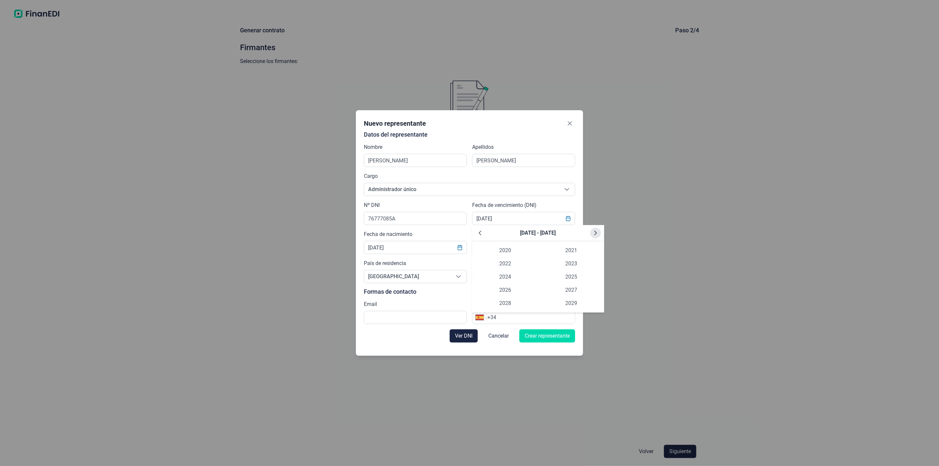
click at [595, 231] on icon "Next Decade" at bounding box center [595, 232] width 5 height 5
click at [479, 233] on icon "Previous Decade" at bounding box center [479, 232] width 5 height 5
click at [479, 233] on icon "Previous Decade" at bounding box center [480, 233] width 3 height 5
click at [596, 233] on icon "Next Decade" at bounding box center [595, 232] width 5 height 5
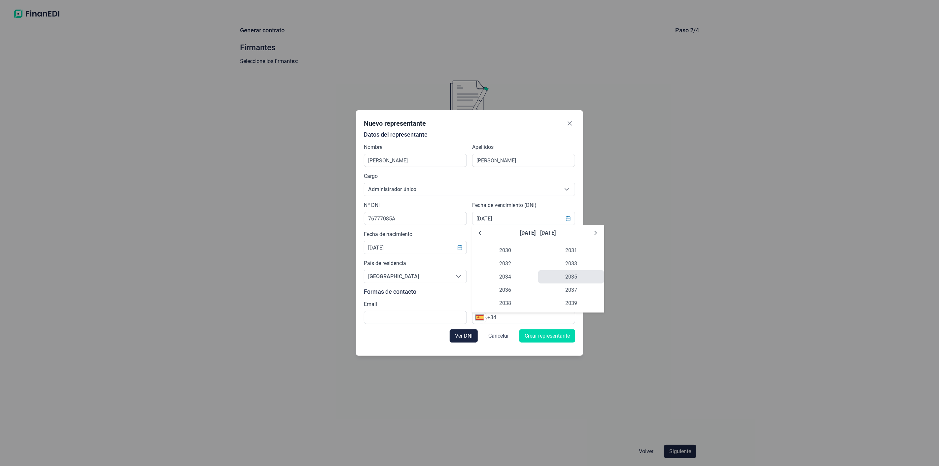
click at [560, 277] on span "2035" at bounding box center [571, 276] width 66 height 13
click at [585, 256] on span "mar" at bounding box center [582, 255] width 44 height 13
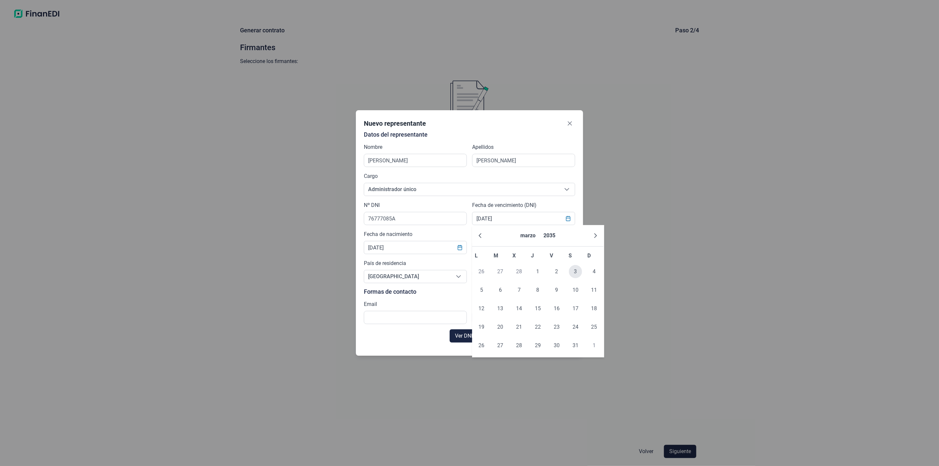
click at [574, 270] on span "3" at bounding box center [575, 271] width 13 height 13
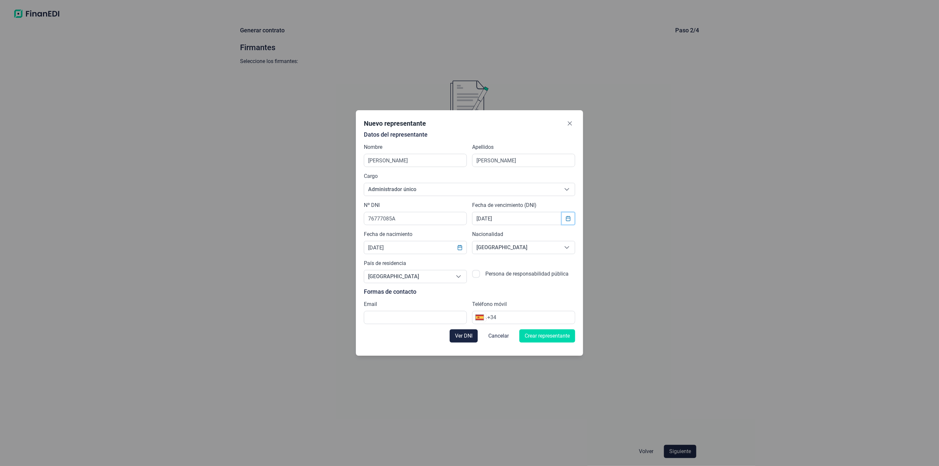
click at [567, 217] on icon "Choose Date" at bounding box center [568, 218] width 5 height 5
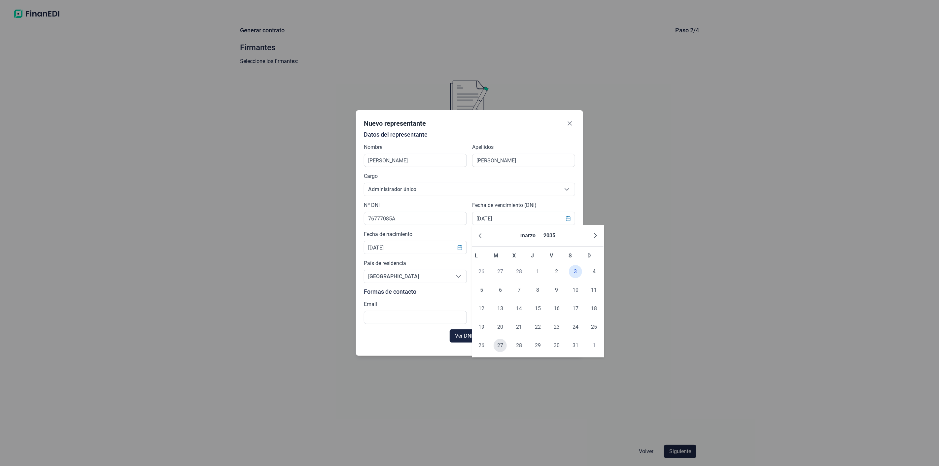
click at [498, 347] on span "27" at bounding box center [500, 345] width 13 height 13
type input "27/03/2035"
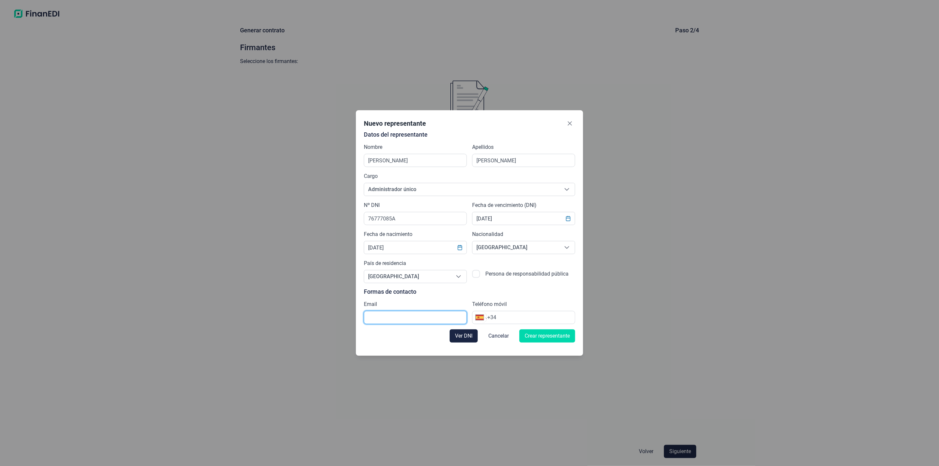
click at [376, 318] on input "text" at bounding box center [415, 317] width 103 height 13
type input "ismermontaxes@gmail.com"
click at [508, 319] on input "+34" at bounding box center [531, 318] width 88 height 8
type input "+34 649 80 71 54"
click at [466, 337] on span "Ver DNI" at bounding box center [464, 336] width 18 height 8
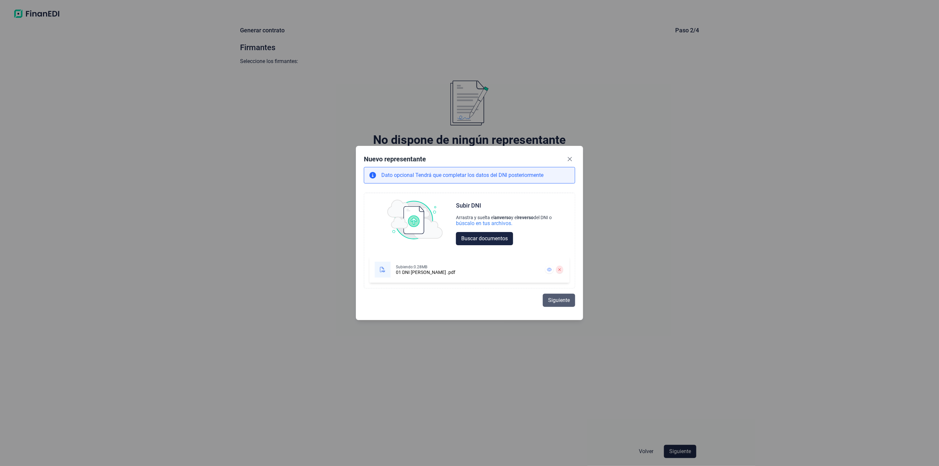
click at [559, 302] on span "Siguiente" at bounding box center [559, 301] width 22 height 8
select select "ES"
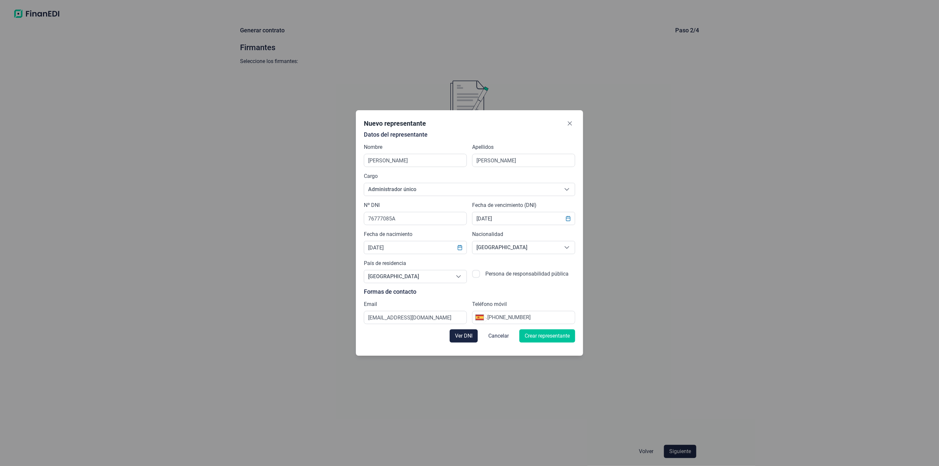
click at [554, 337] on span "Crear representante" at bounding box center [547, 336] width 45 height 8
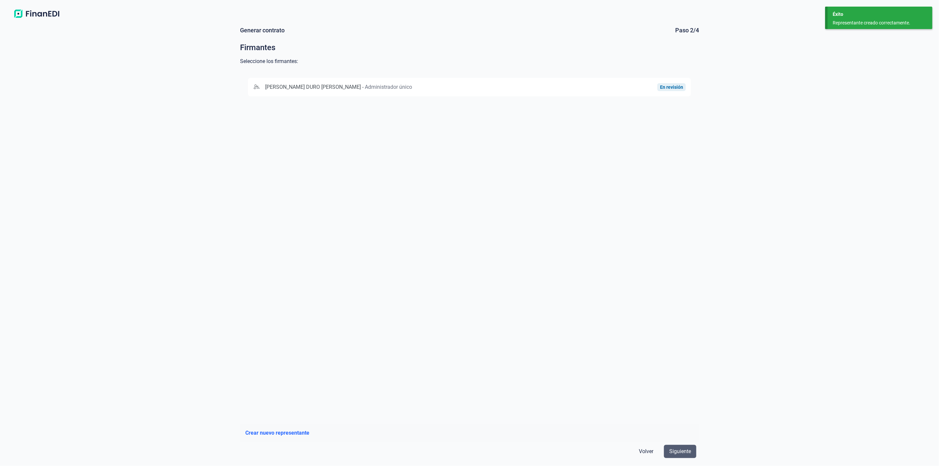
click at [658, 448] on span "Siguiente" at bounding box center [680, 452] width 22 height 8
click at [309, 87] on span "LUIS DURO MARTINEZ" at bounding box center [313, 87] width 96 height 6
click at [658, 453] on span "Siguiente" at bounding box center [680, 452] width 22 height 8
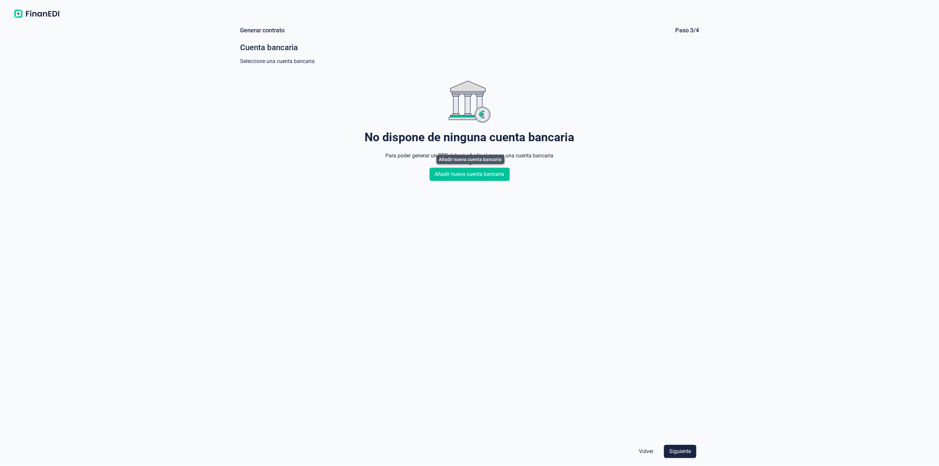
click at [479, 173] on span "Añadir nueva cuenta bancaria" at bounding box center [470, 174] width 70 height 8
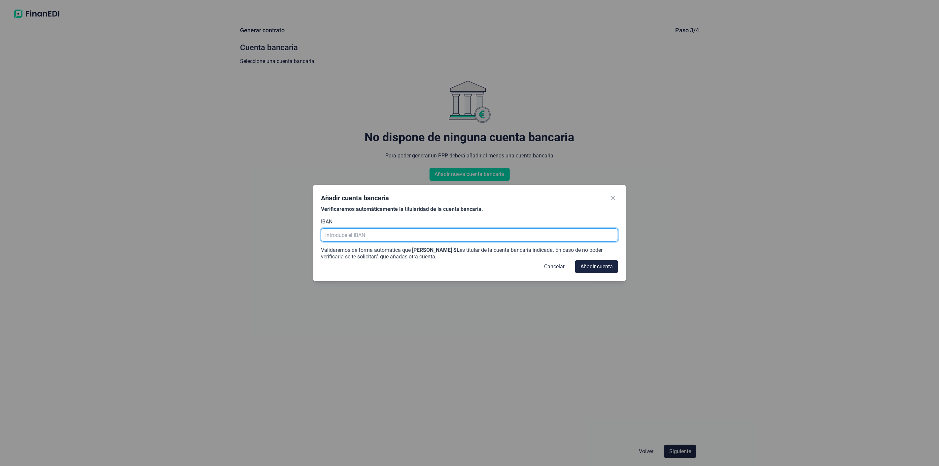
click at [345, 235] on input "text" at bounding box center [469, 234] width 297 height 13
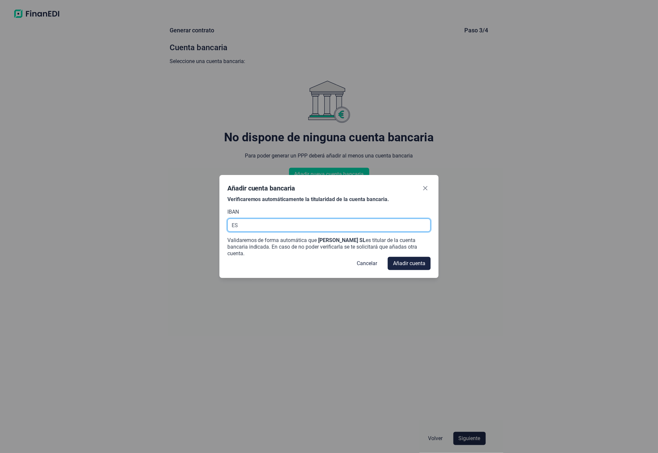
click at [240, 225] on input "ES" at bounding box center [330, 225] width 204 height 13
type input "ES92 0238 8197 5805 0201 5300"
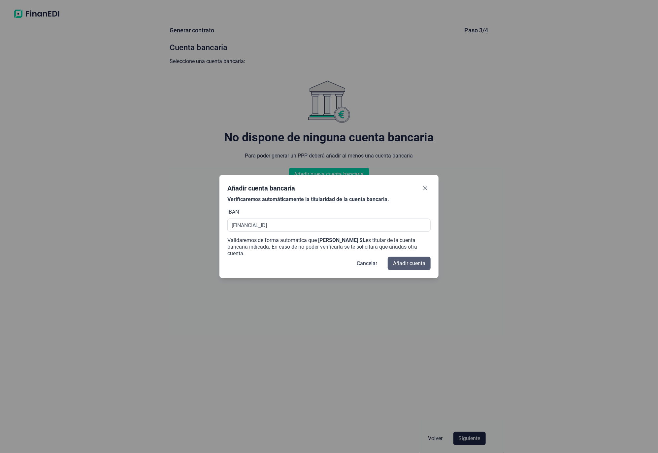
click at [403, 260] on span "Añadir cuenta" at bounding box center [409, 264] width 32 height 8
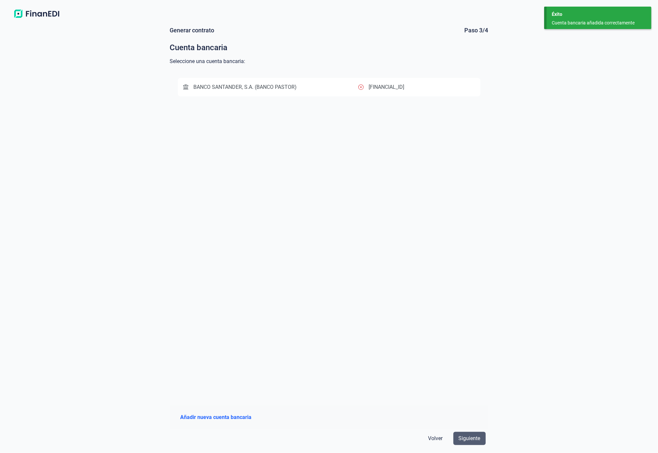
click at [464, 438] on span "Siguiente" at bounding box center [470, 439] width 22 height 8
click at [316, 86] on div "BANCO SANTANDER, S.A. (BANCO PASTOR)" at bounding box center [270, 87] width 175 height 8
click at [459, 439] on span "Siguiente" at bounding box center [470, 439] width 22 height 8
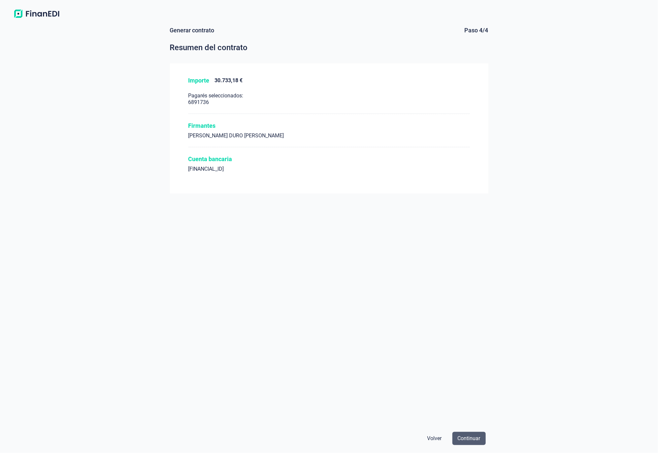
click at [463, 439] on span "Continuar" at bounding box center [469, 439] width 23 height 8
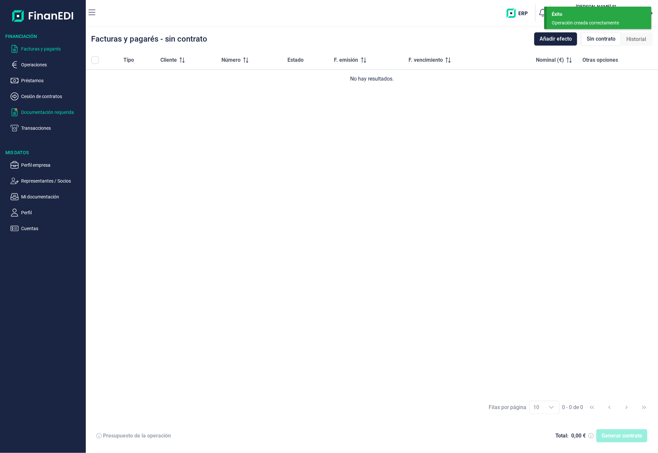
click at [18, 111] on button "Documentación requerida" at bounding box center [47, 112] width 73 height 8
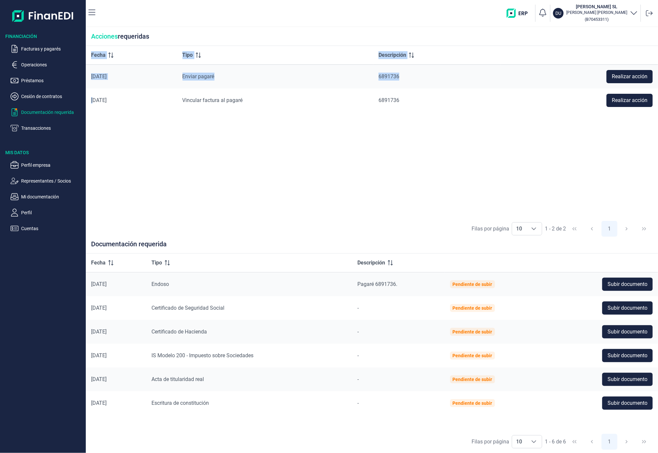
drag, startPoint x: 95, startPoint y: 112, endPoint x: 291, endPoint y: 176, distance: 206.5
click at [294, 180] on div "Fecha Tipo Descripción 30/09/2025 Enviar pagaré 6891736 Realizar acción 30/09/2…" at bounding box center [372, 131] width 573 height 171
click at [291, 176] on div "Fecha Tipo Descripción 30/09/2025 Enviar pagaré 6891736 Realizar acción 30/09/2…" at bounding box center [372, 131] width 573 height 171
click at [203, 160] on div "Fecha Tipo Descripción 30/09/2025 Enviar pagaré 6891736 Realizar acción 30/09/2…" at bounding box center [372, 131] width 573 height 171
click at [23, 211] on p "Perfil" at bounding box center [52, 213] width 62 height 8
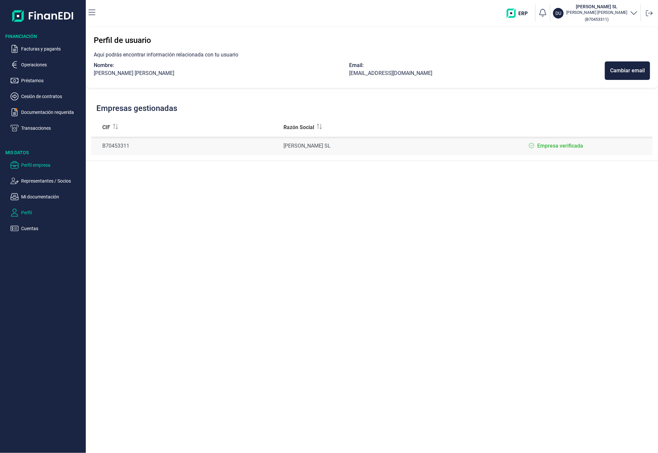
click at [28, 163] on p "Perfil empresa" at bounding box center [52, 165] width 62 height 8
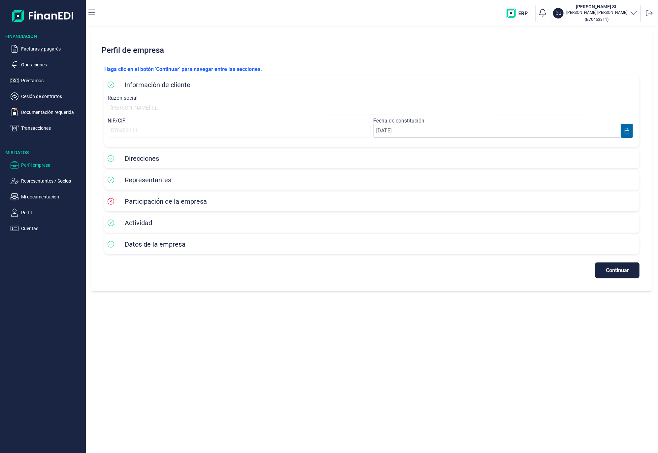
click at [153, 246] on span "Datos de la empresa" at bounding box center [155, 244] width 61 height 8
click at [110, 243] on icon at bounding box center [111, 244] width 7 height 7
drag, startPoint x: 153, startPoint y: 244, endPoint x: 165, endPoint y: 244, distance: 12.2
click at [160, 244] on span "Datos de la empresa" at bounding box center [155, 244] width 61 height 8
click at [631, 273] on button "Continuar" at bounding box center [618, 271] width 44 height 16
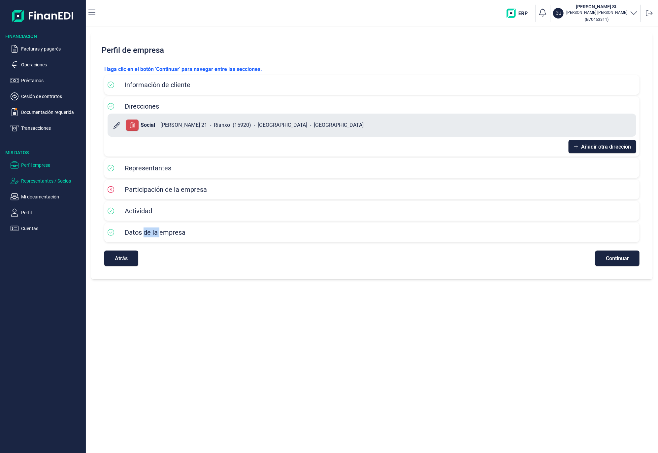
click at [25, 178] on p "Representantes / Socios" at bounding box center [52, 181] width 62 height 8
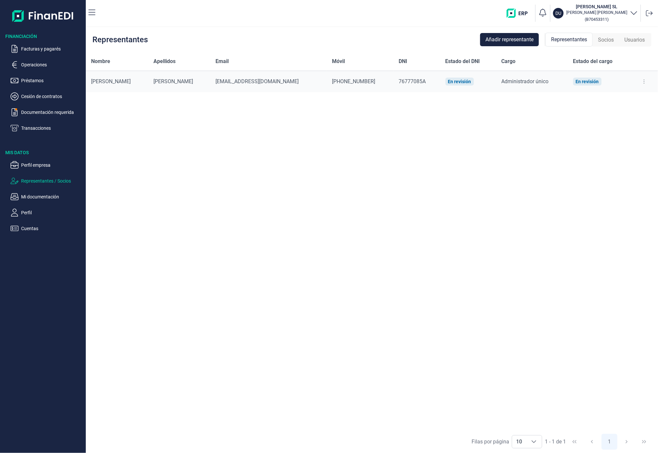
click at [332, 81] on span "+34649807154" at bounding box center [353, 81] width 43 height 6
click at [405, 154] on div "Nombre Apellidos Email Móvil DNI Estado del DNI Cargo Estado del cargo LUIS DUR…" at bounding box center [372, 241] width 573 height 378
click at [576, 97] on div "Nombre Apellidos Email Móvil DNI Estado del DNI Cargo Estado del cargo LUIS DUR…" at bounding box center [372, 241] width 573 height 378
click at [644, 81] on icon at bounding box center [644, 82] width 1 height 4
click at [628, 96] on span "Editar representante" at bounding box center [619, 98] width 42 height 7
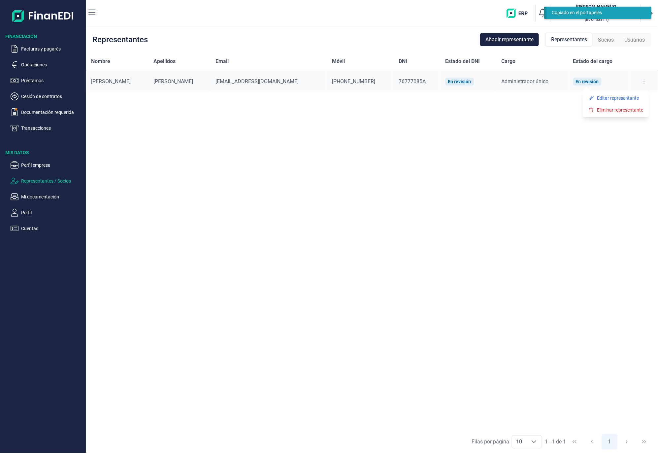
select select "ES"
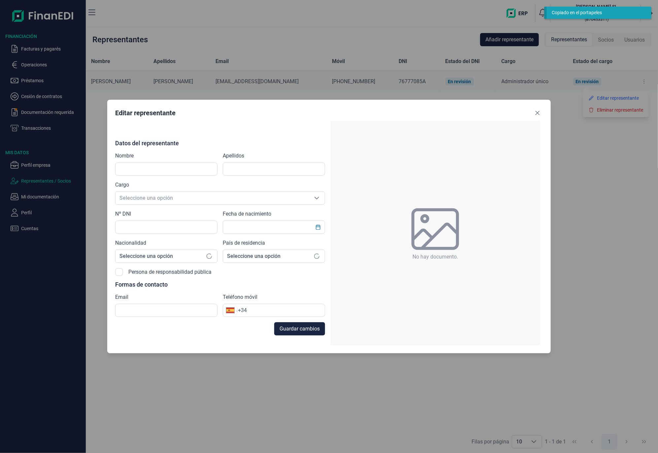
type input "LUIS"
type input "DURO MARTINEZ"
type input "76777085A"
type input "ismermontaxes@gmail.com"
type input "+34 649 80 71 54"
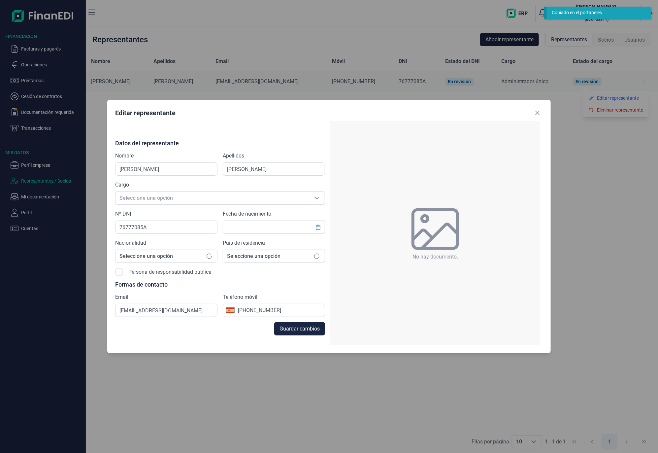
type input "29/04/1973"
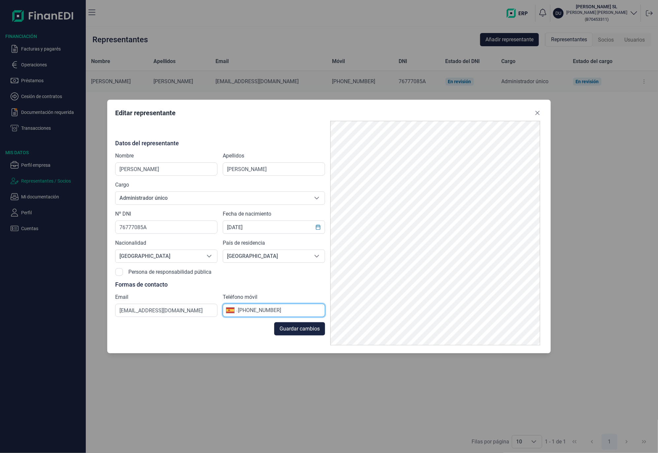
drag, startPoint x: 252, startPoint y: 311, endPoint x: 315, endPoint y: 311, distance: 63.4
click at [315, 311] on input "+34 649 80 71 54" at bounding box center [281, 310] width 87 height 8
type input "+34 691 55 20 87"
click at [298, 330] on span "Guardar cambios" at bounding box center [300, 329] width 40 height 8
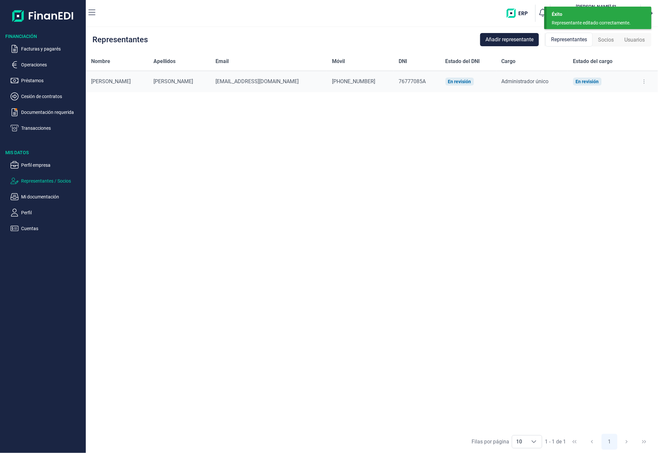
click at [551, 184] on div "Nombre Apellidos Email Móvil DNI Estado del DNI Cargo Estado del cargo LUIS DUR…" at bounding box center [372, 241] width 573 height 378
click at [584, 15] on div "Éxito" at bounding box center [599, 14] width 95 height 7
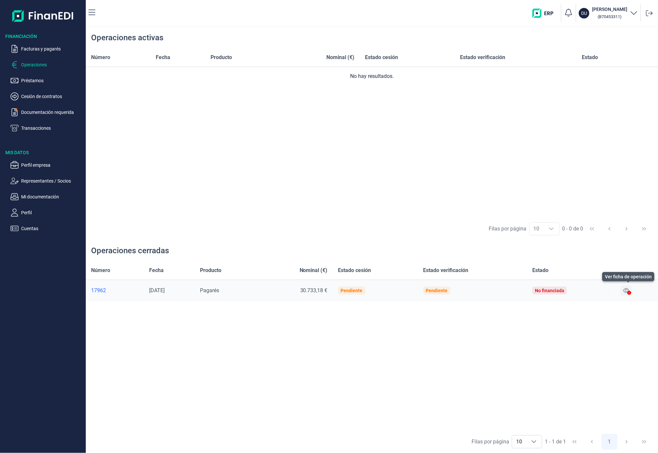
click at [628, 291] on icon at bounding box center [627, 290] width 6 height 5
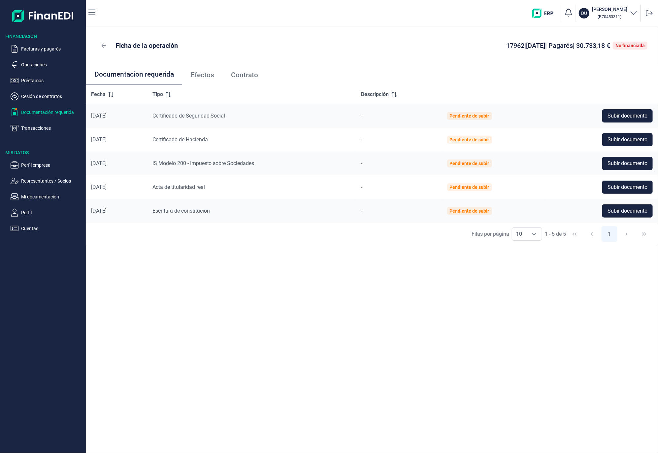
click at [53, 112] on p "Documentación requerida" at bounding box center [52, 112] width 62 height 8
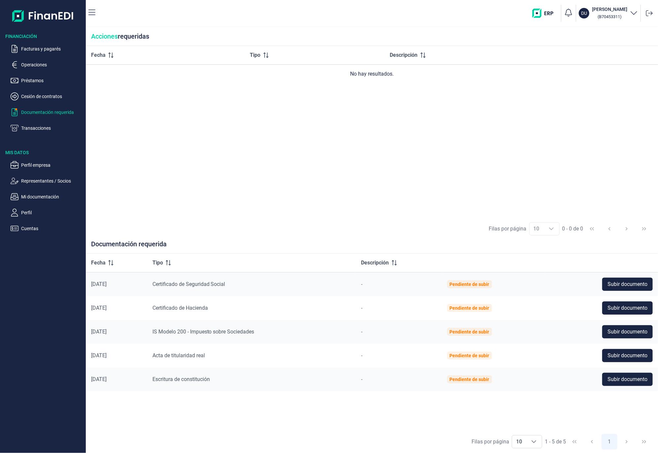
click at [277, 196] on div "Fecha Tipo Descripción No hay resultados." at bounding box center [372, 131] width 573 height 171
click at [34, 63] on p "Operaciones" at bounding box center [52, 65] width 62 height 8
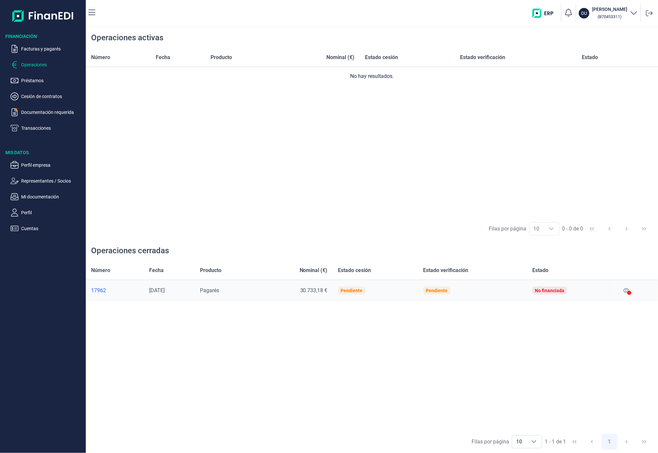
click at [632, 292] on icon at bounding box center [630, 293] width 4 height 4
click at [631, 292] on icon at bounding box center [630, 293] width 4 height 4
click at [628, 292] on icon at bounding box center [627, 290] width 6 height 5
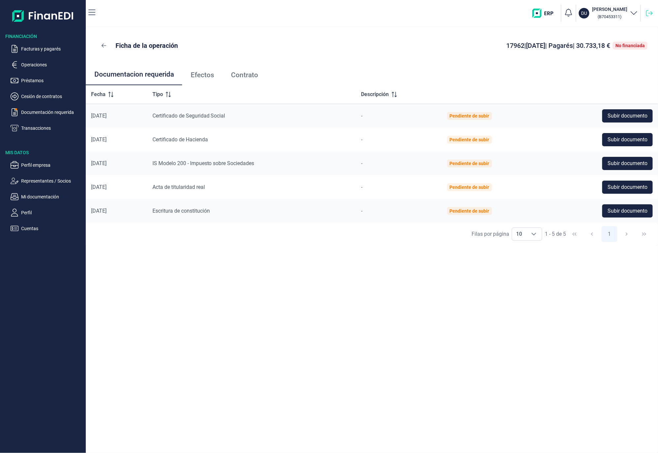
click at [652, 14] on icon at bounding box center [650, 13] width 7 height 7
